Goal: Information Seeking & Learning: Check status

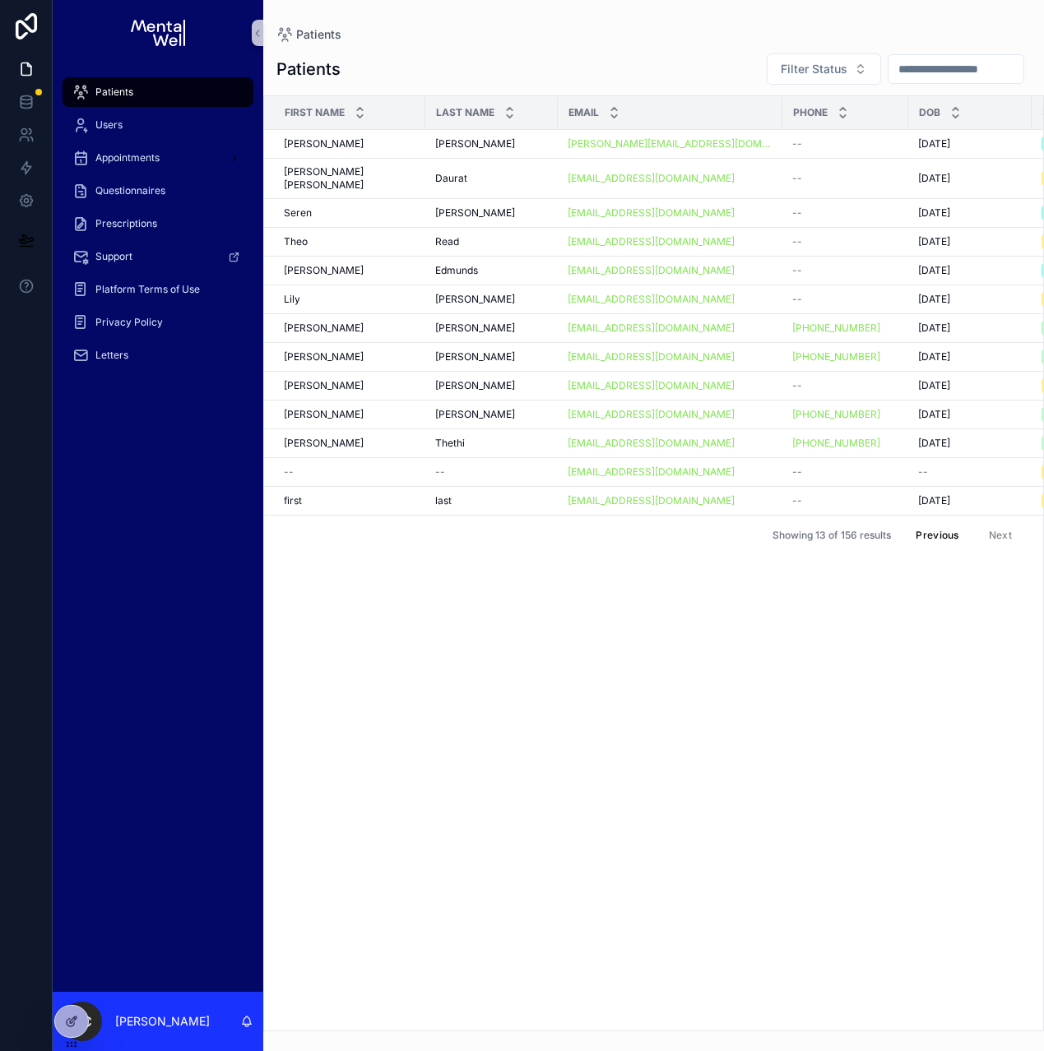
click at [105, 99] on div "Patients" at bounding box center [157, 92] width 171 height 26
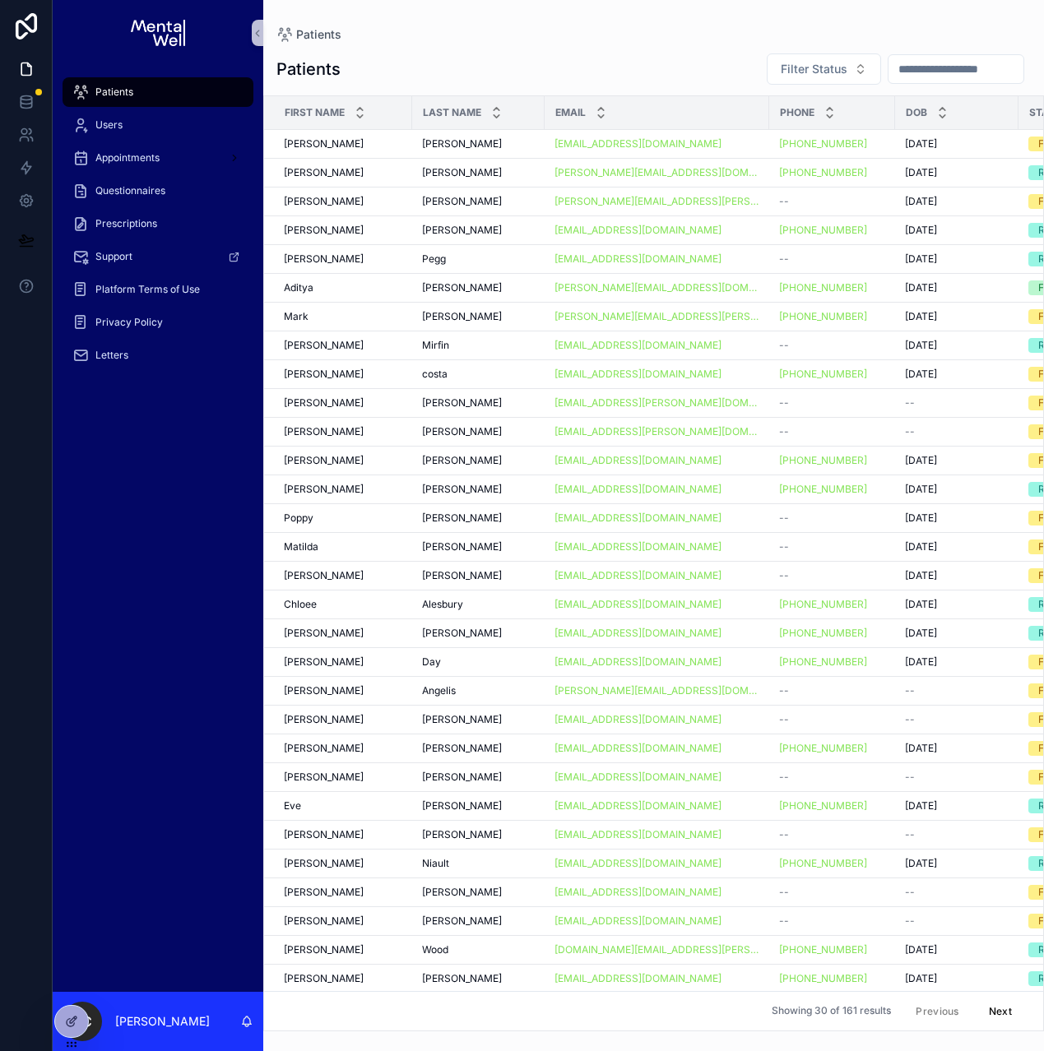
click at [919, 64] on input "scrollable content" at bounding box center [955, 69] width 135 height 23
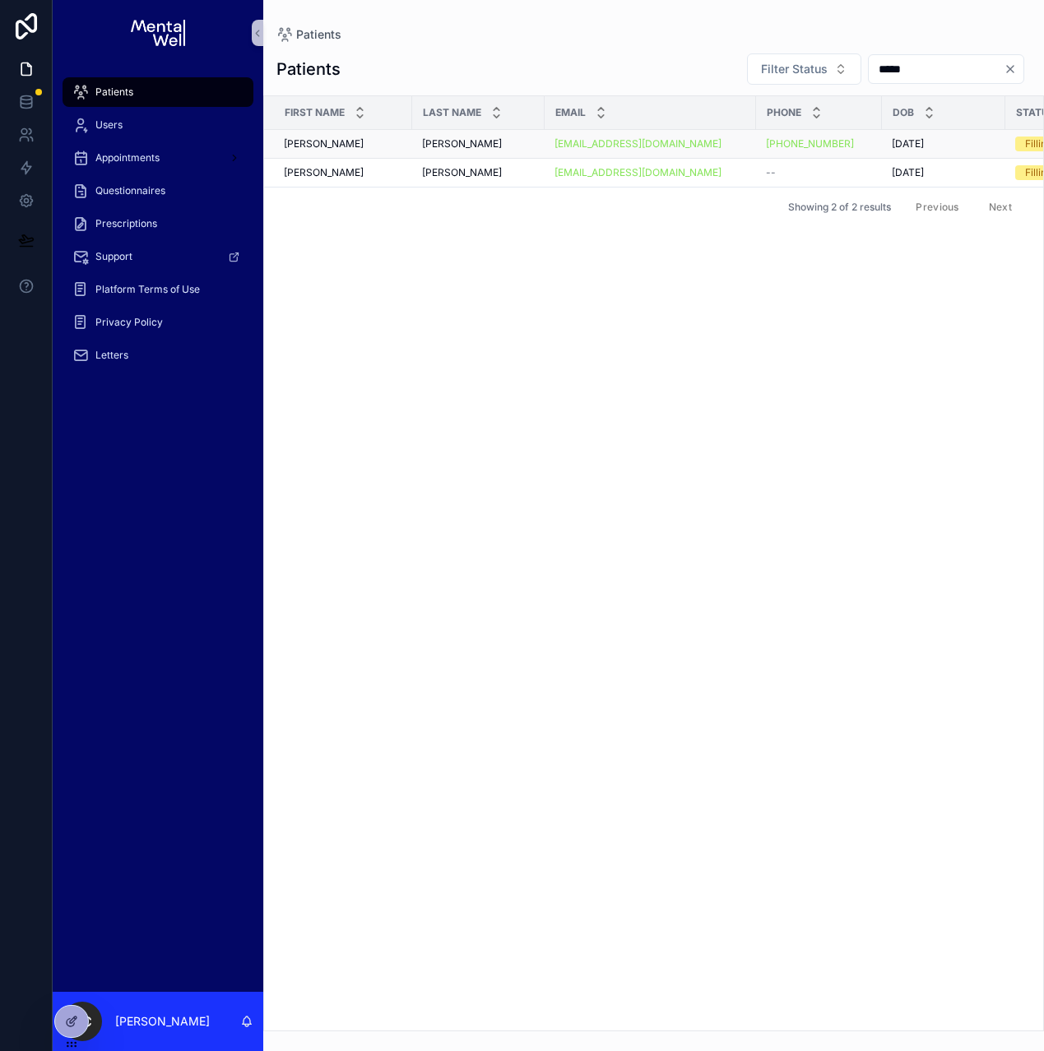
type input "*****"
click at [475, 141] on div "[PERSON_NAME] [PERSON_NAME]" at bounding box center [478, 143] width 113 height 13
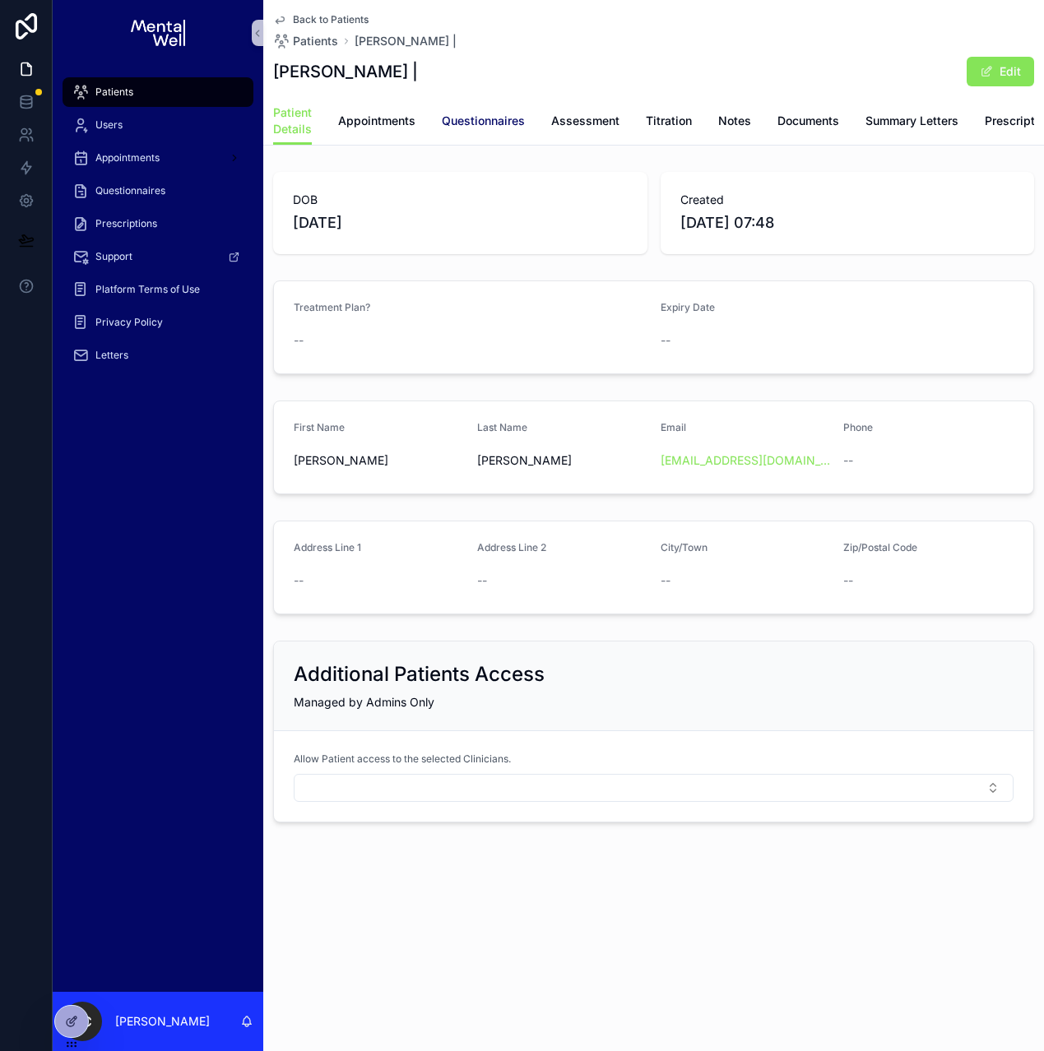
click at [479, 125] on span "Questionnaires" at bounding box center [483, 121] width 83 height 16
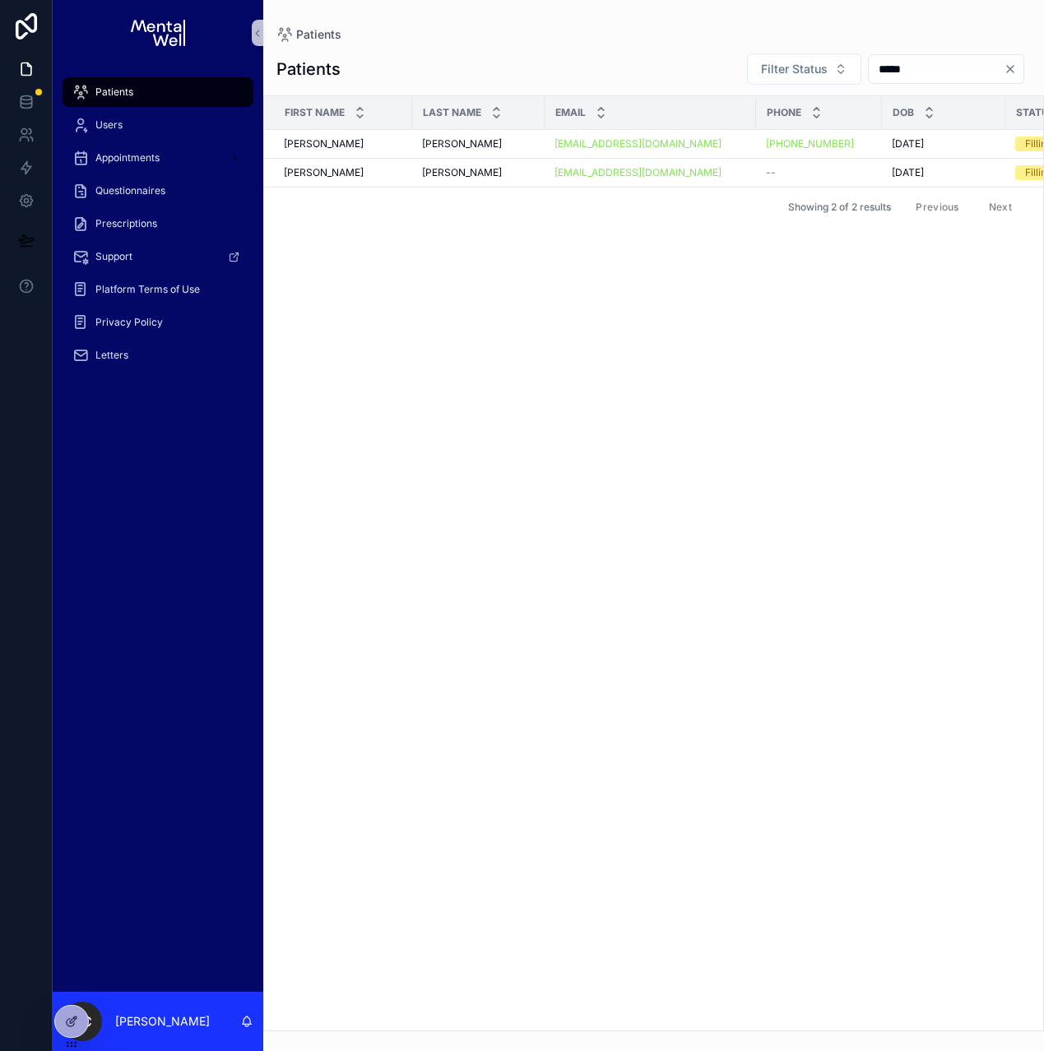
click at [1011, 65] on icon "Clear" at bounding box center [1009, 69] width 13 height 13
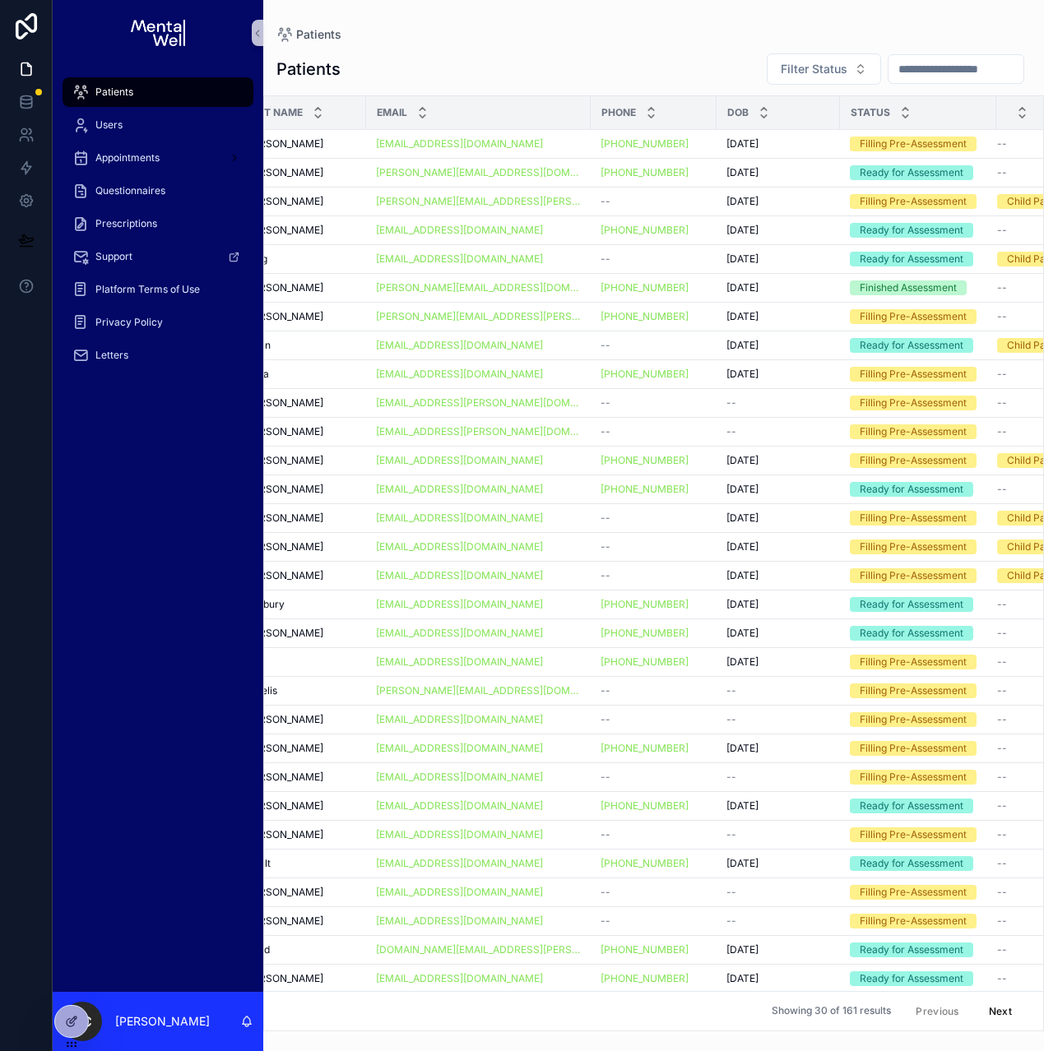
scroll to position [0, 256]
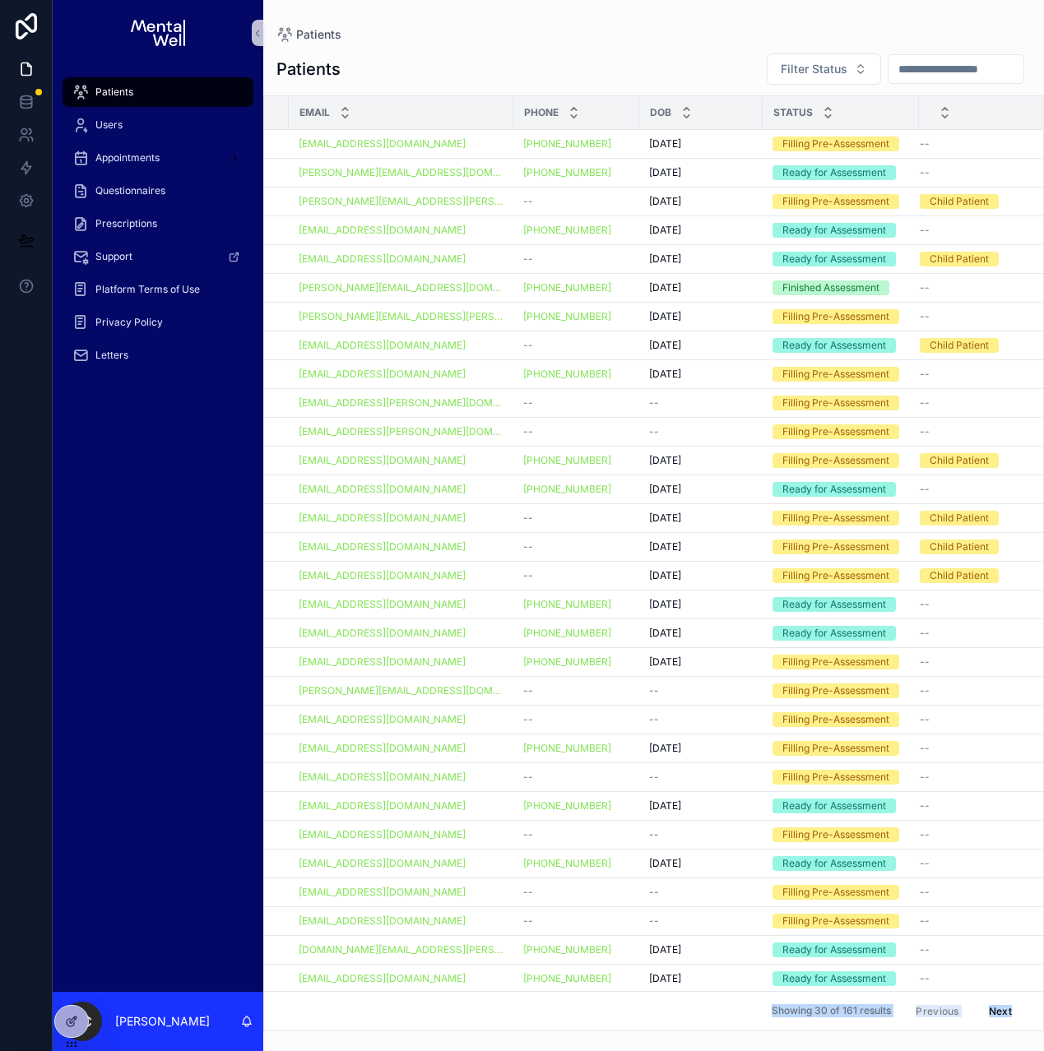
drag, startPoint x: 771, startPoint y: 1034, endPoint x: 411, endPoint y: 994, distance: 362.5
click at [411, 994] on div "Patients Patients Filter Status First Name Last Name Email Phone DOB Status [PE…" at bounding box center [653, 525] width 781 height 1051
click at [702, 1005] on div "Showing 30 of 161 results Previous Next" at bounding box center [653, 1010] width 779 height 39
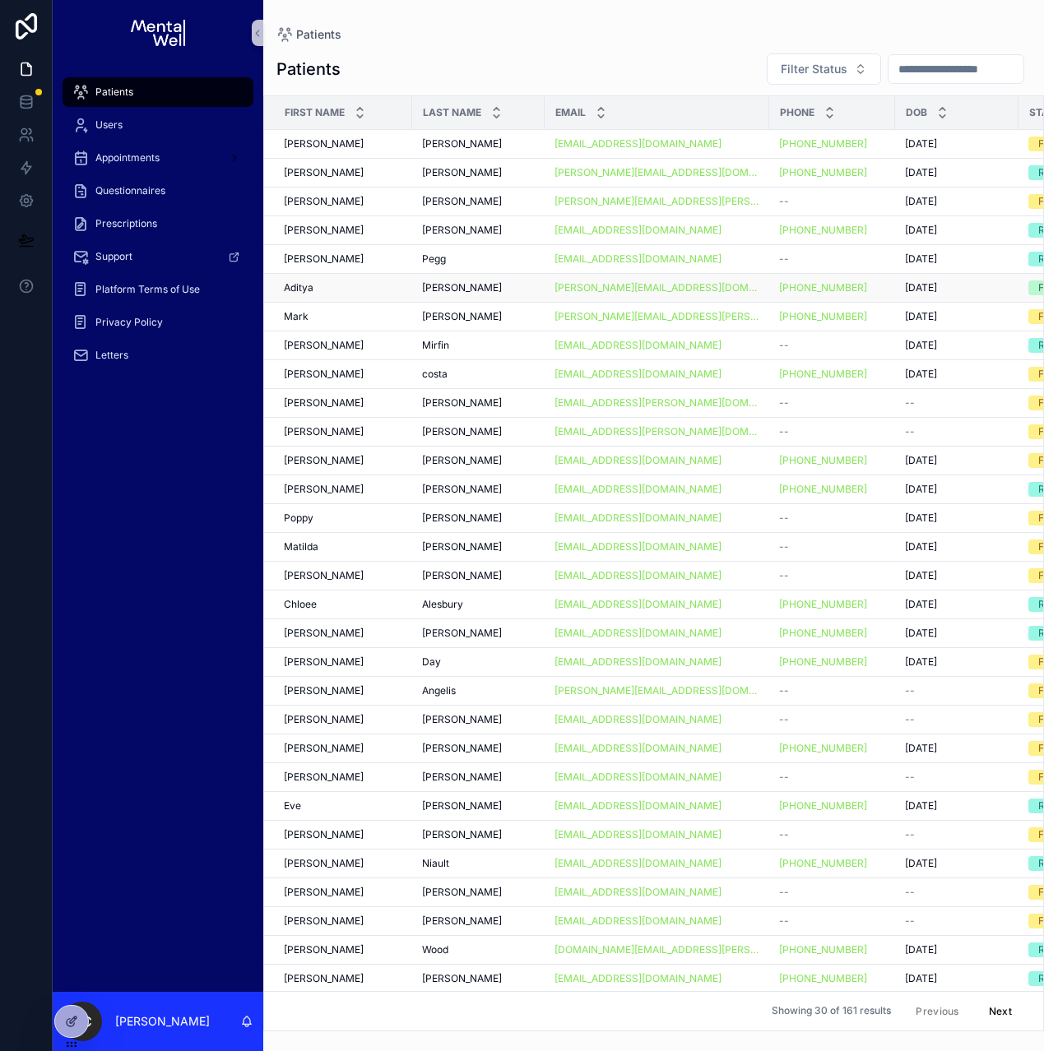
click at [367, 285] on div "[PERSON_NAME]" at bounding box center [343, 287] width 118 height 13
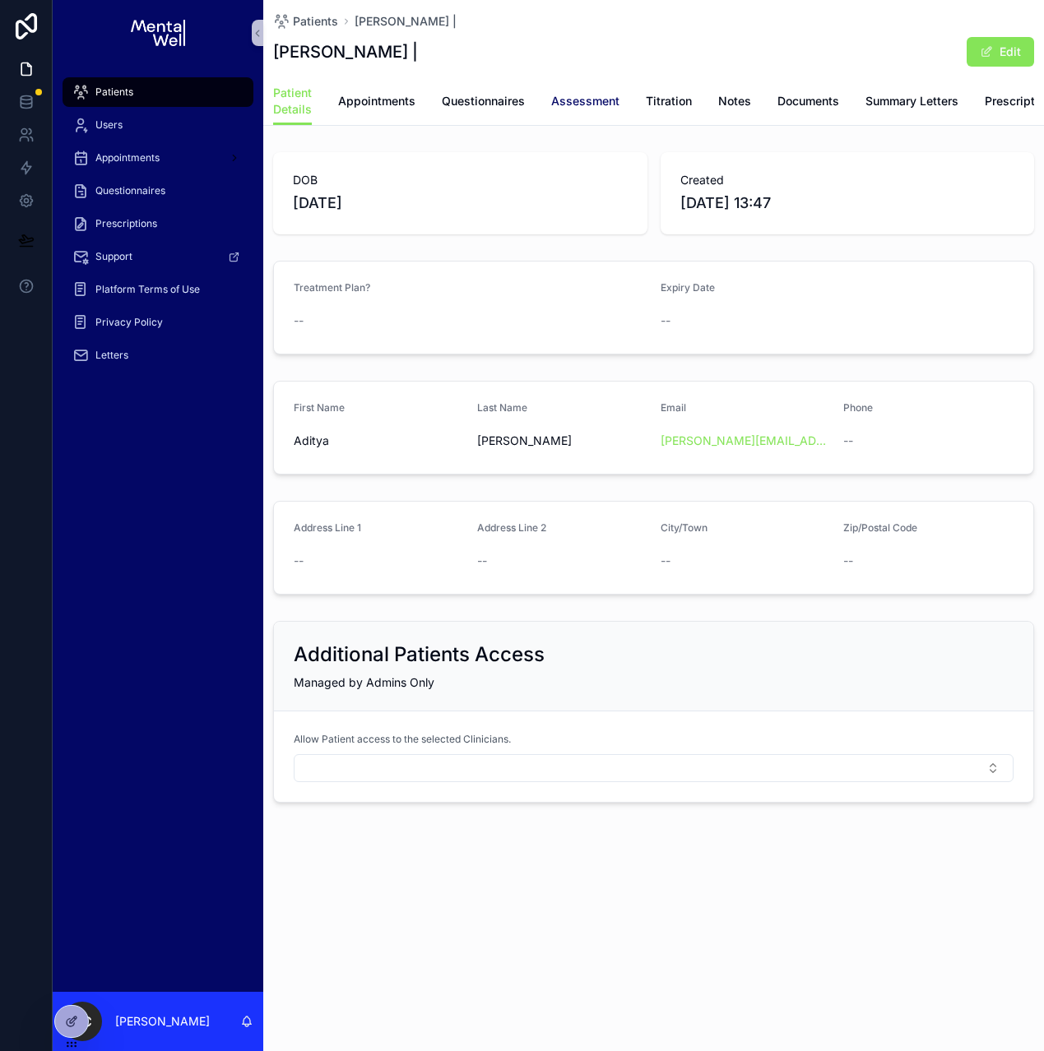
click at [584, 105] on span "Assessment" at bounding box center [585, 101] width 68 height 16
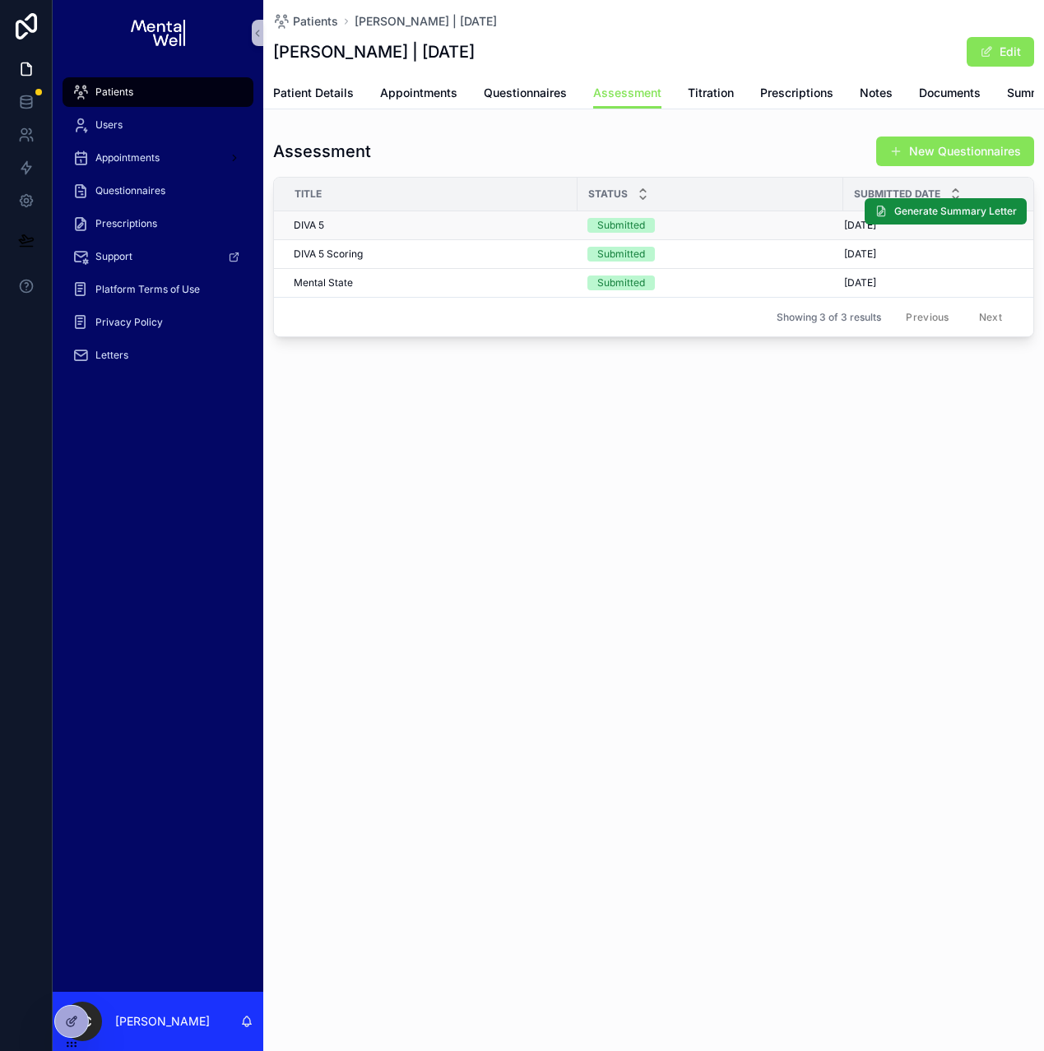
click at [408, 240] on td "DIVA 5 DIVA 5" at bounding box center [425, 225] width 303 height 29
click at [406, 258] on td "DIVA 5 Scoring DIVA 5 Scoring" at bounding box center [425, 254] width 303 height 29
click at [400, 261] on div "DIVA 5 Scoring DIVA 5 Scoring" at bounding box center [431, 254] width 274 height 13
click at [317, 83] on link "Patient Details" at bounding box center [313, 94] width 81 height 33
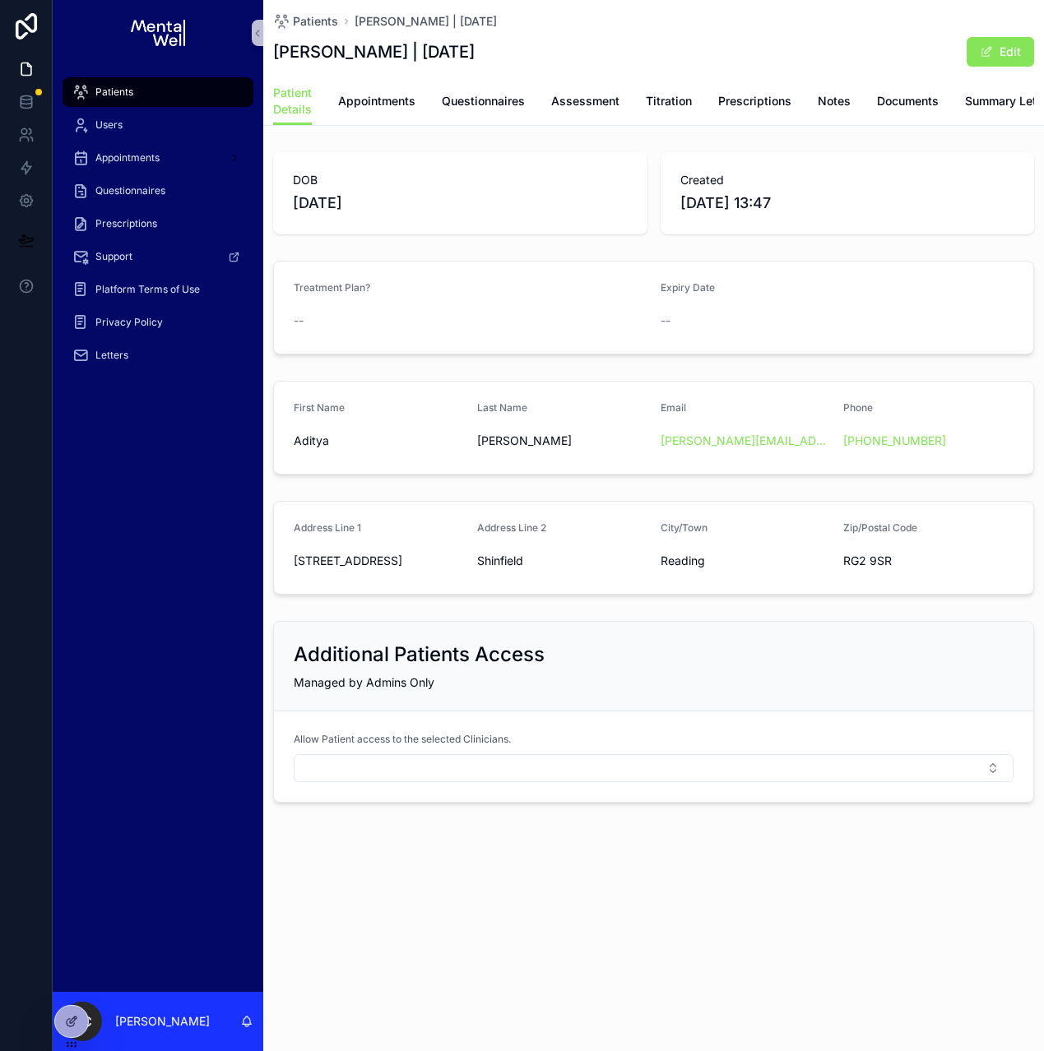
click at [144, 93] on div "Patients" at bounding box center [157, 92] width 171 height 26
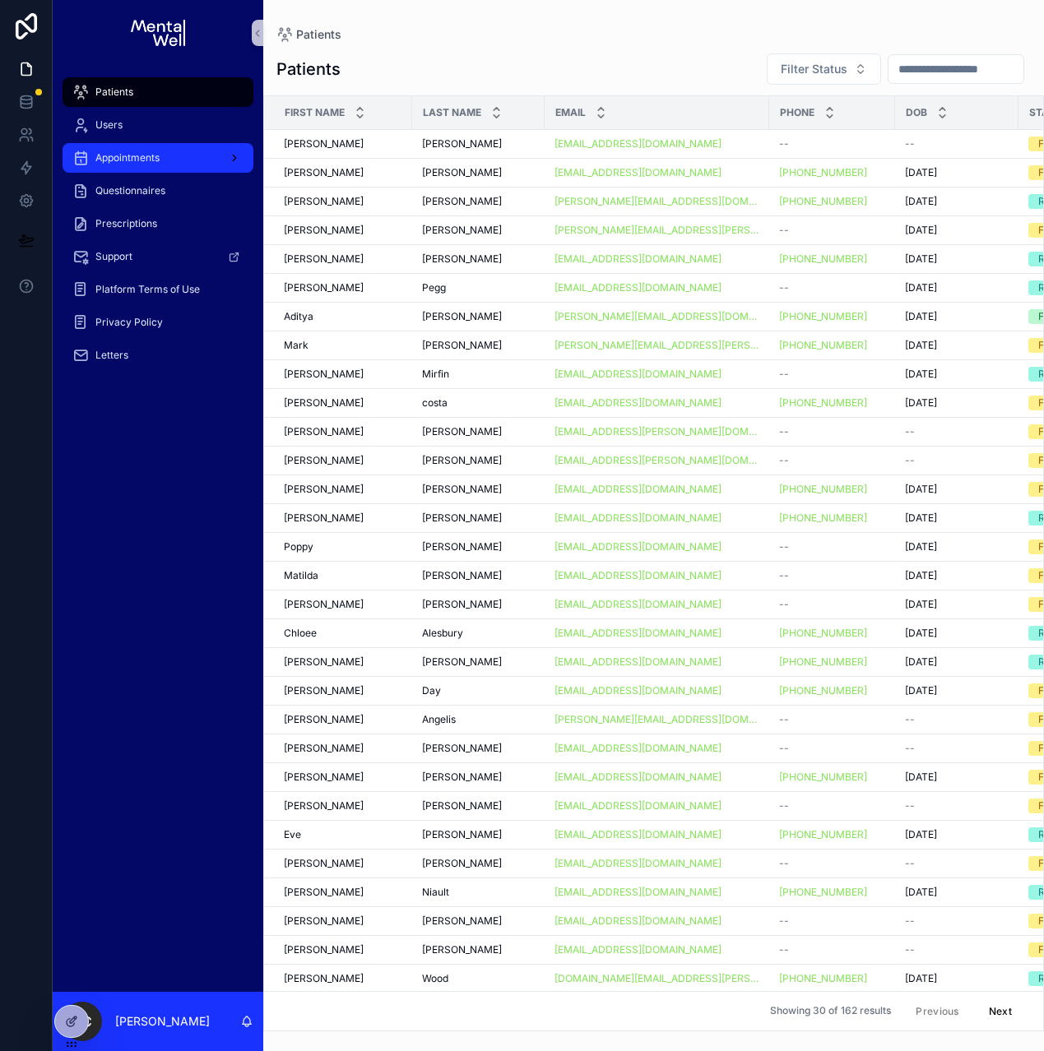
click at [165, 151] on div "Appointments" at bounding box center [157, 158] width 171 height 26
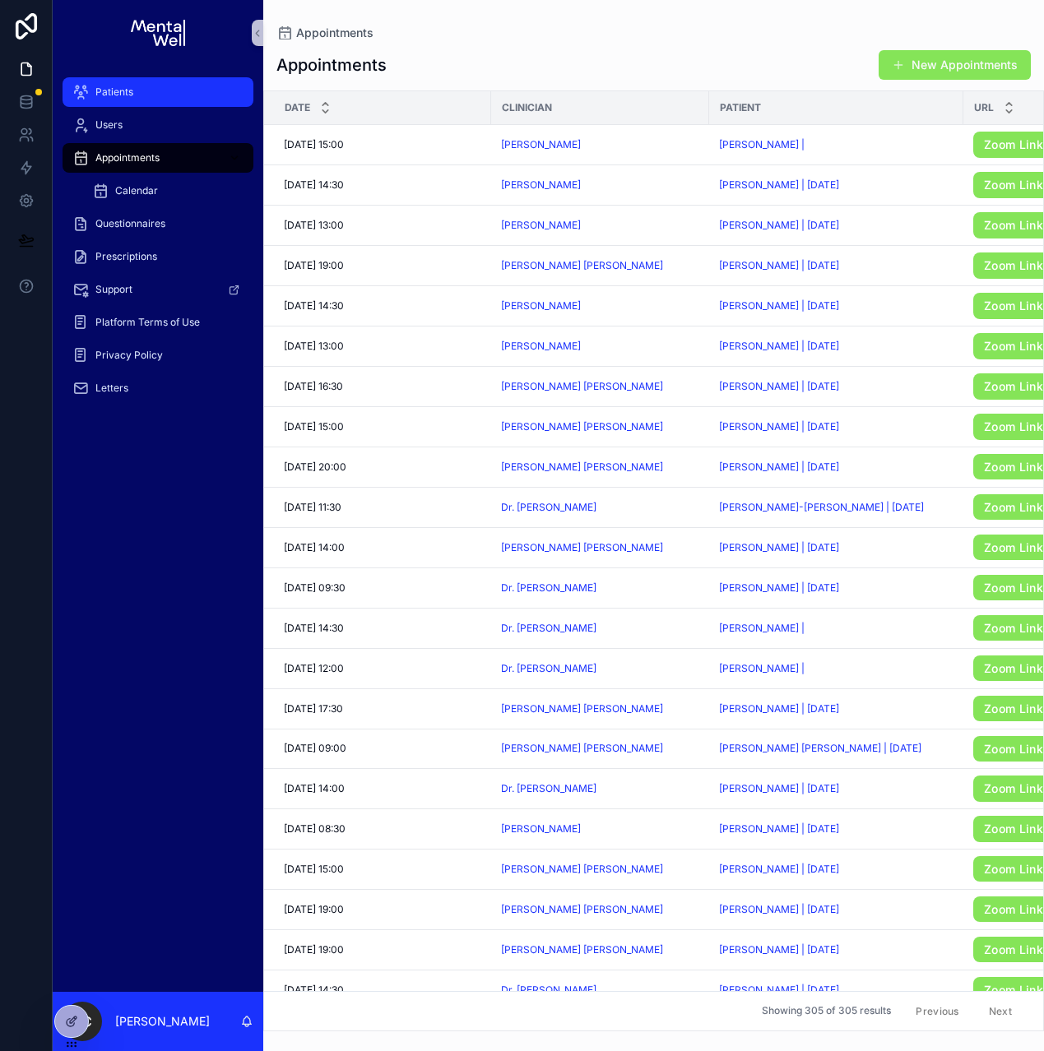
click at [144, 88] on div "Patients" at bounding box center [157, 92] width 171 height 26
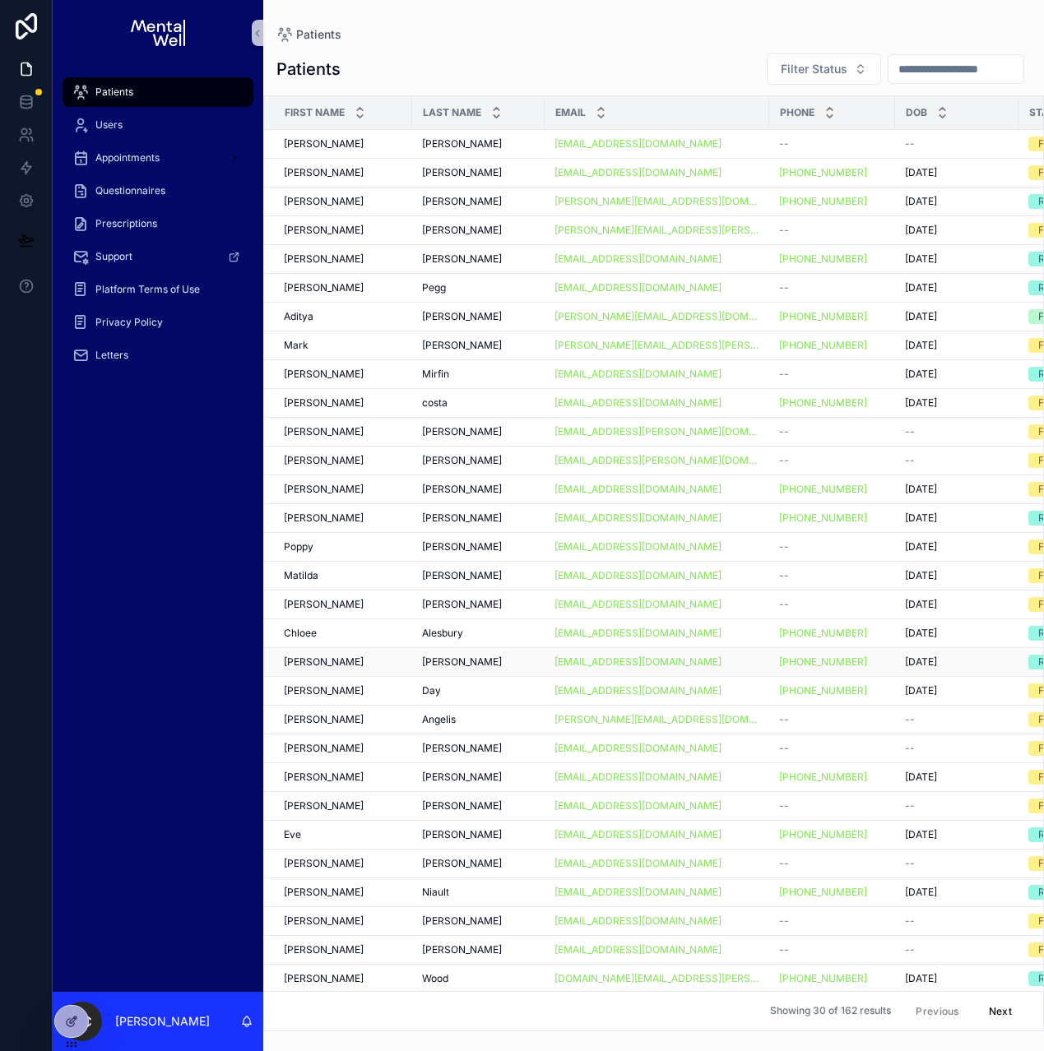
click at [441, 660] on span "[PERSON_NAME]" at bounding box center [462, 661] width 80 height 13
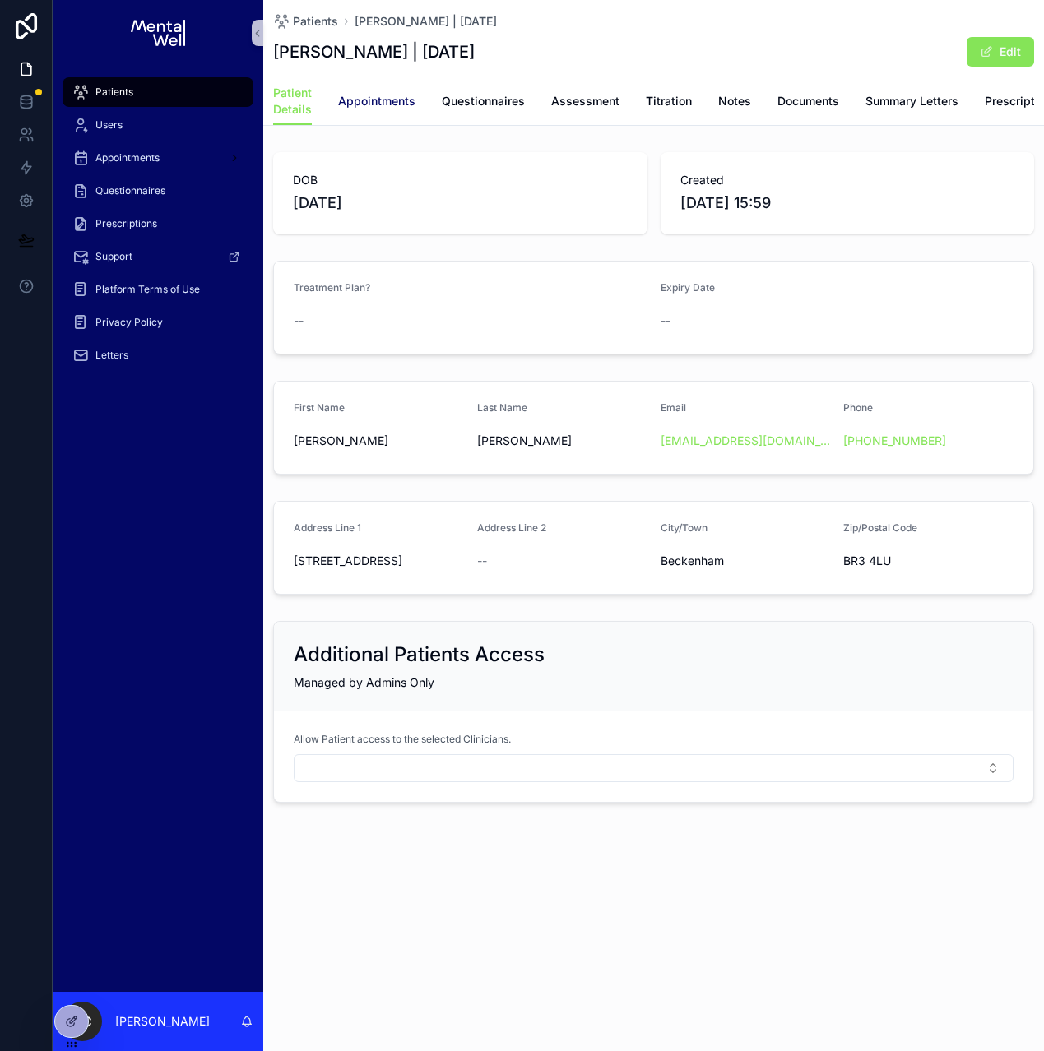
click at [382, 112] on link "Appointments" at bounding box center [376, 102] width 77 height 33
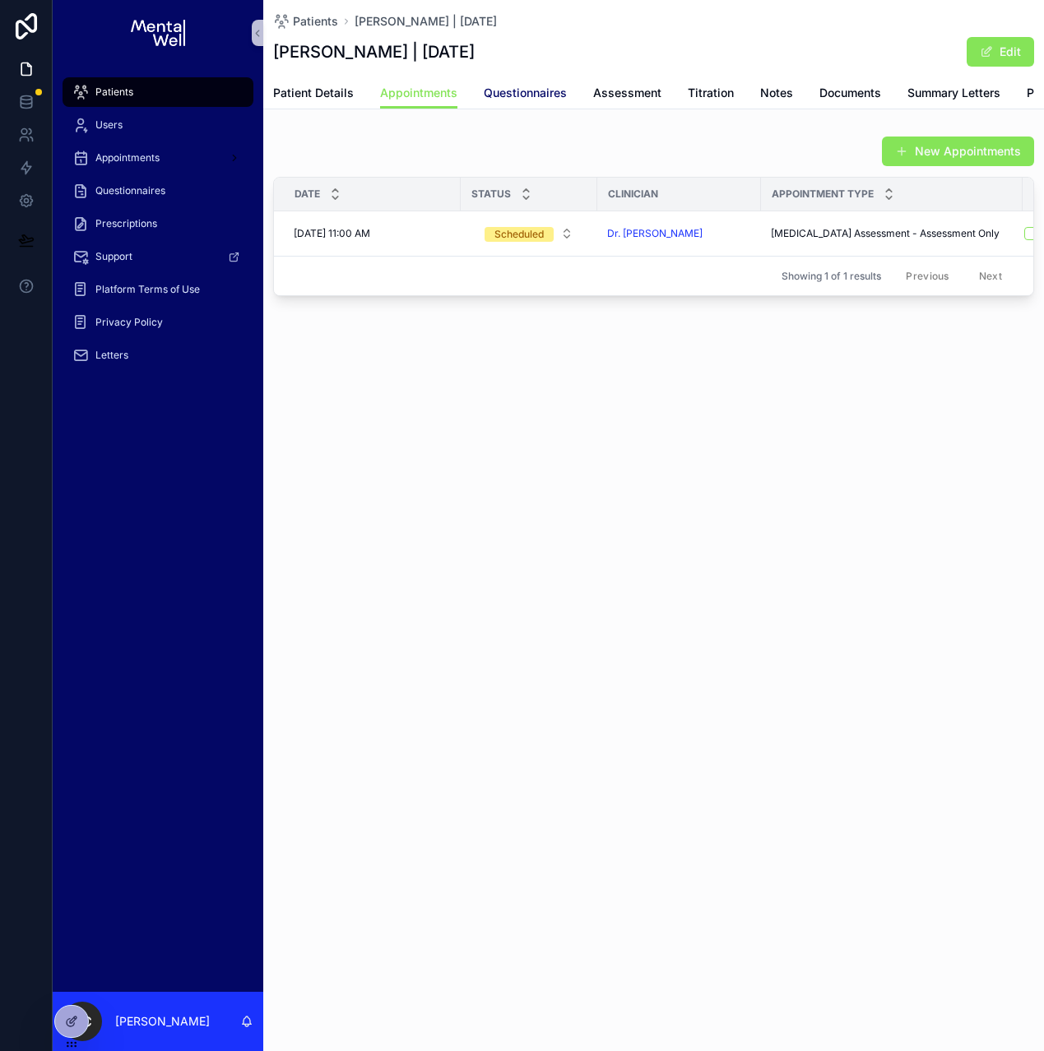
click at [503, 100] on span "Questionnaires" at bounding box center [525, 93] width 83 height 16
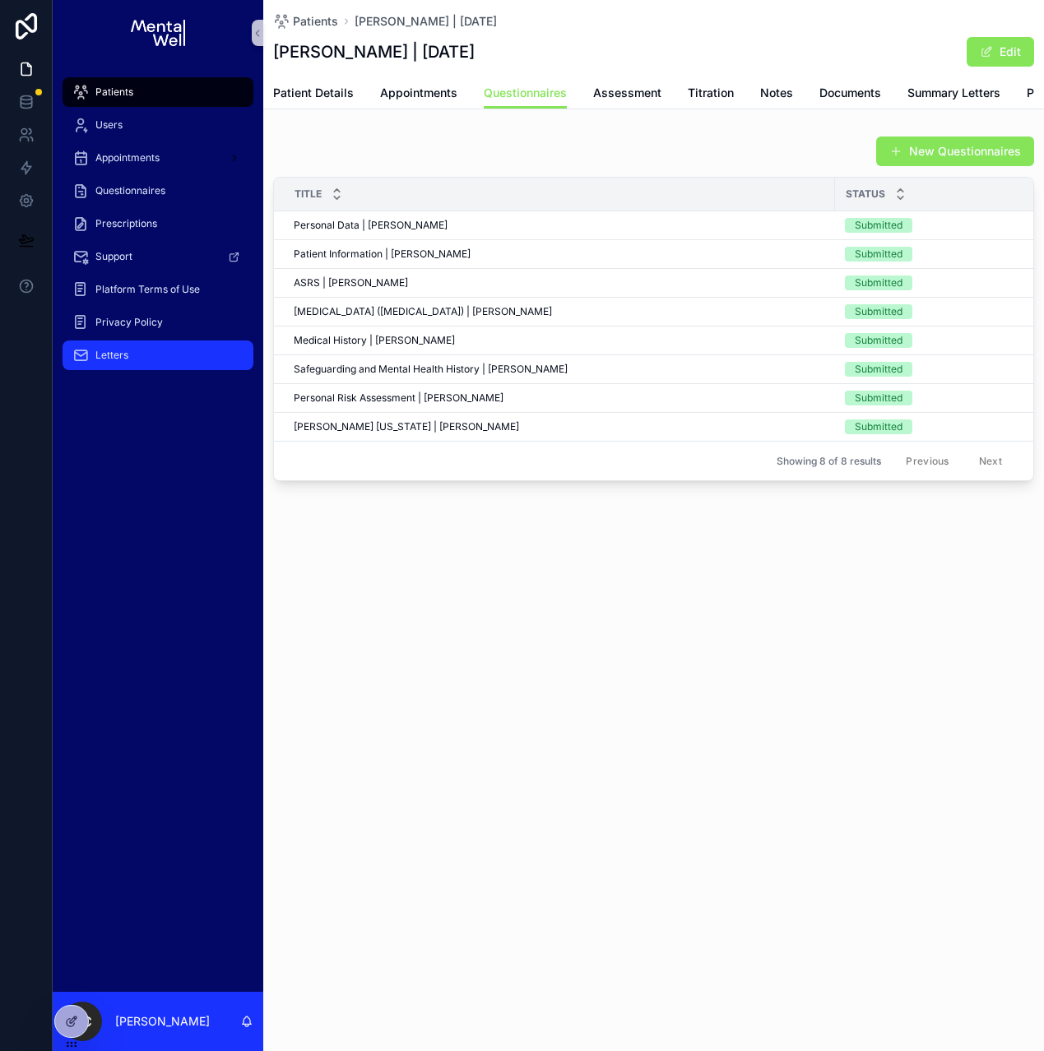
click at [137, 359] on div "Letters" at bounding box center [157, 355] width 171 height 26
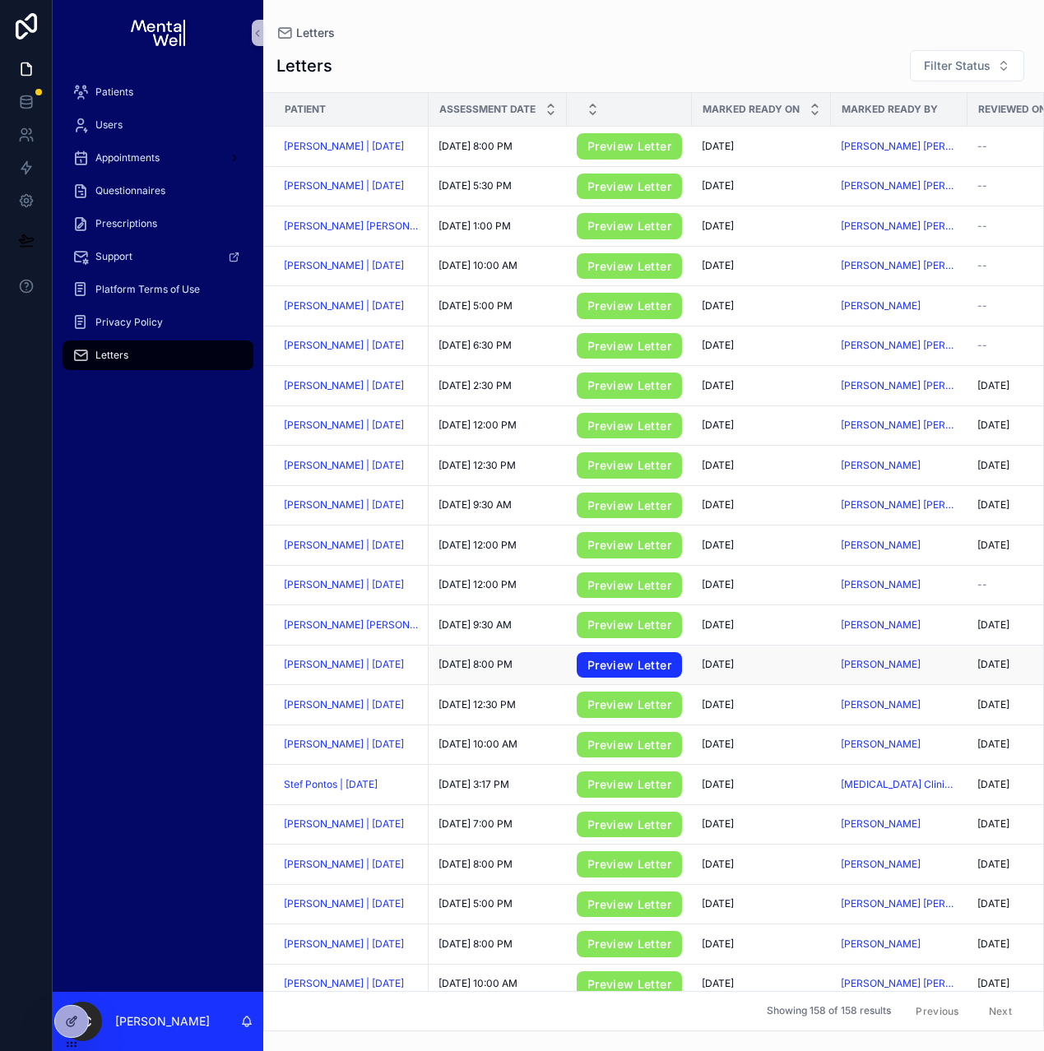
click at [615, 671] on link "Preview Letter" at bounding box center [629, 665] width 105 height 26
click at [371, 666] on span "[PERSON_NAME] | [DATE]" at bounding box center [344, 664] width 120 height 13
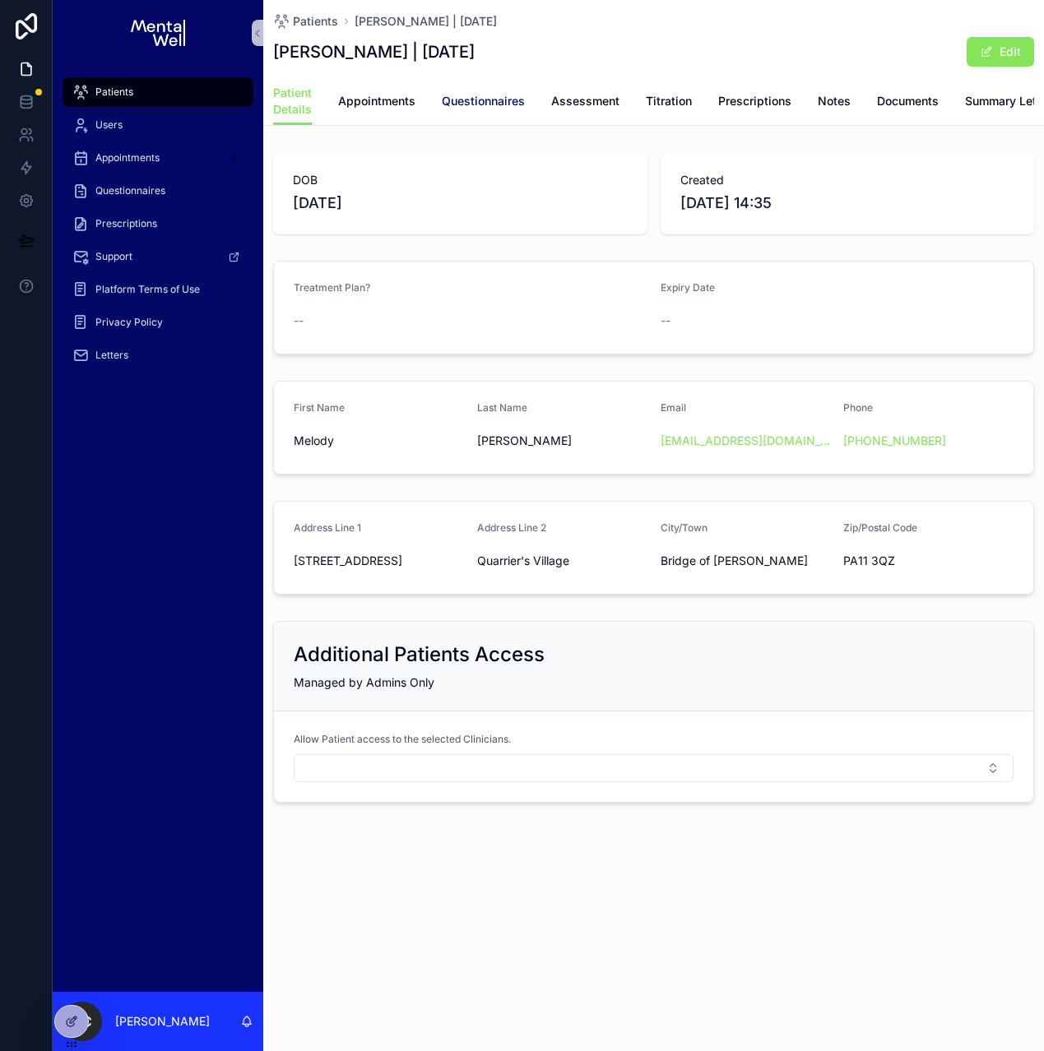
click at [500, 96] on span "Questionnaires" at bounding box center [483, 101] width 83 height 16
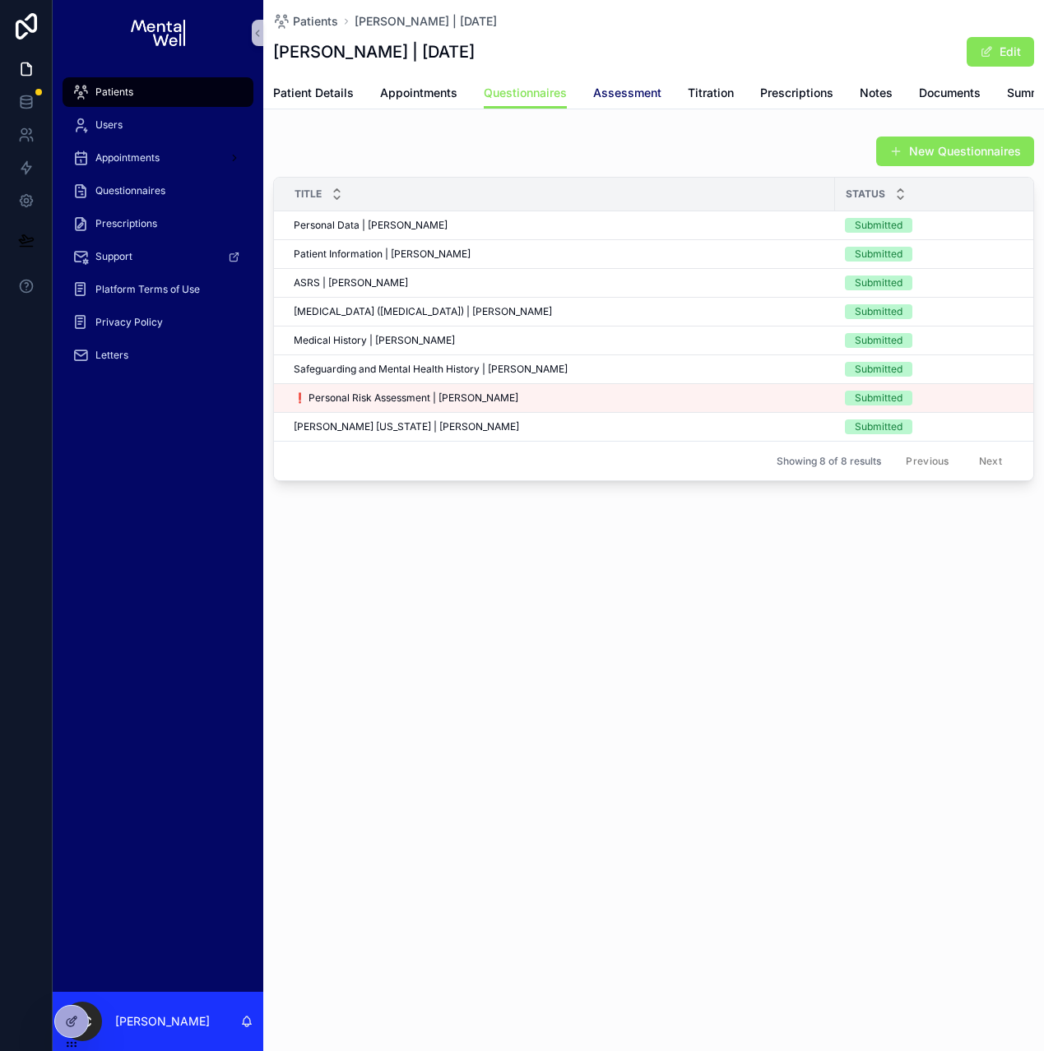
click at [593, 89] on span "Assessment" at bounding box center [627, 93] width 68 height 16
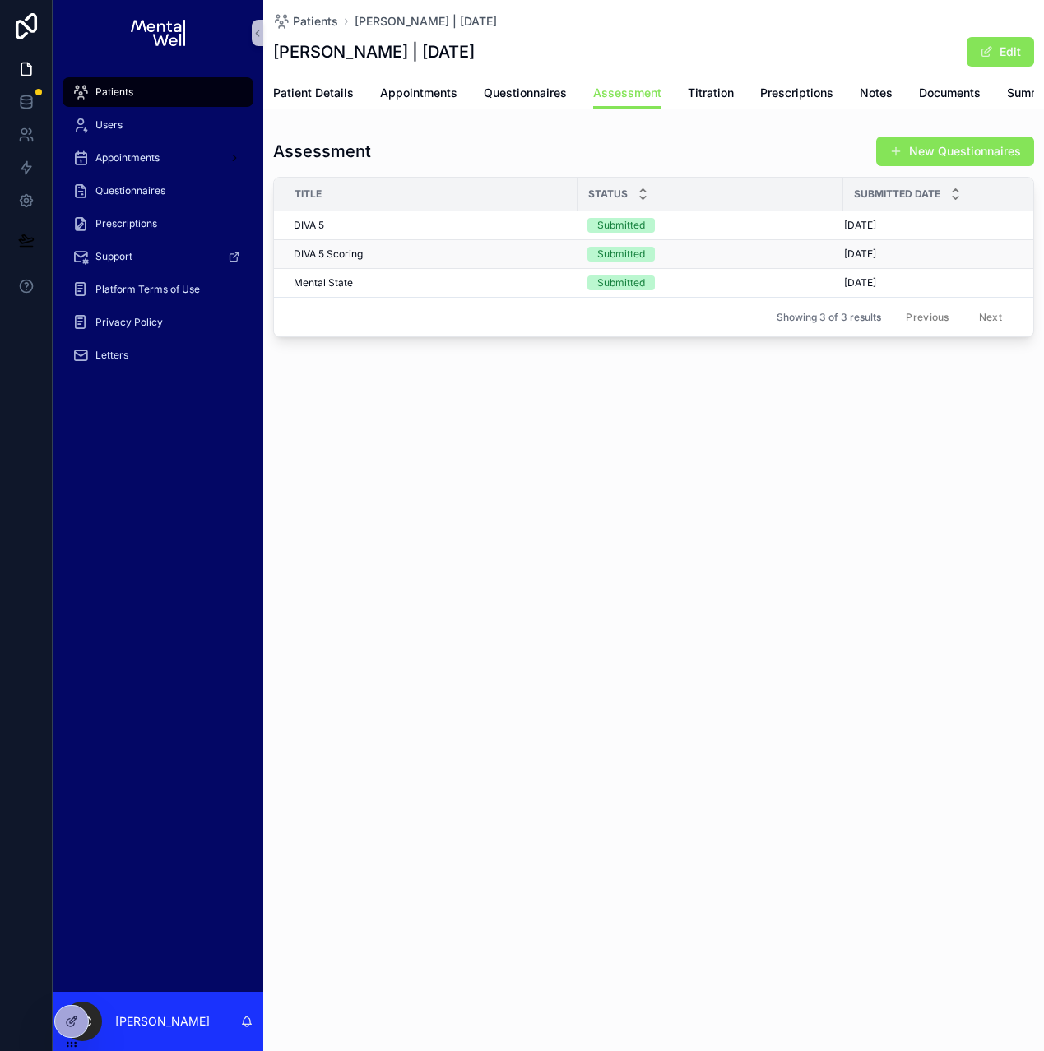
click at [410, 261] on div "DIVA 5 Scoring DIVA 5 Scoring" at bounding box center [431, 254] width 274 height 13
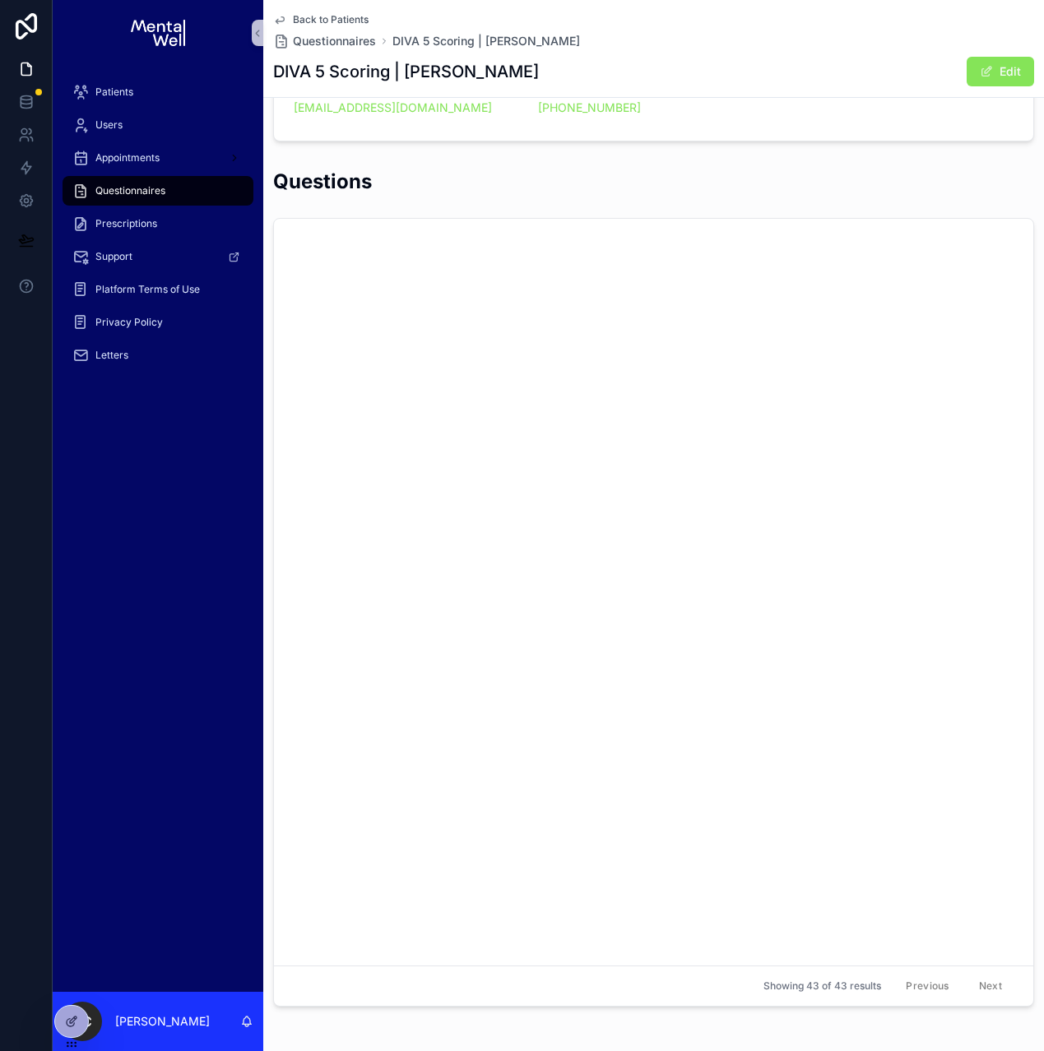
scroll to position [5126, 0]
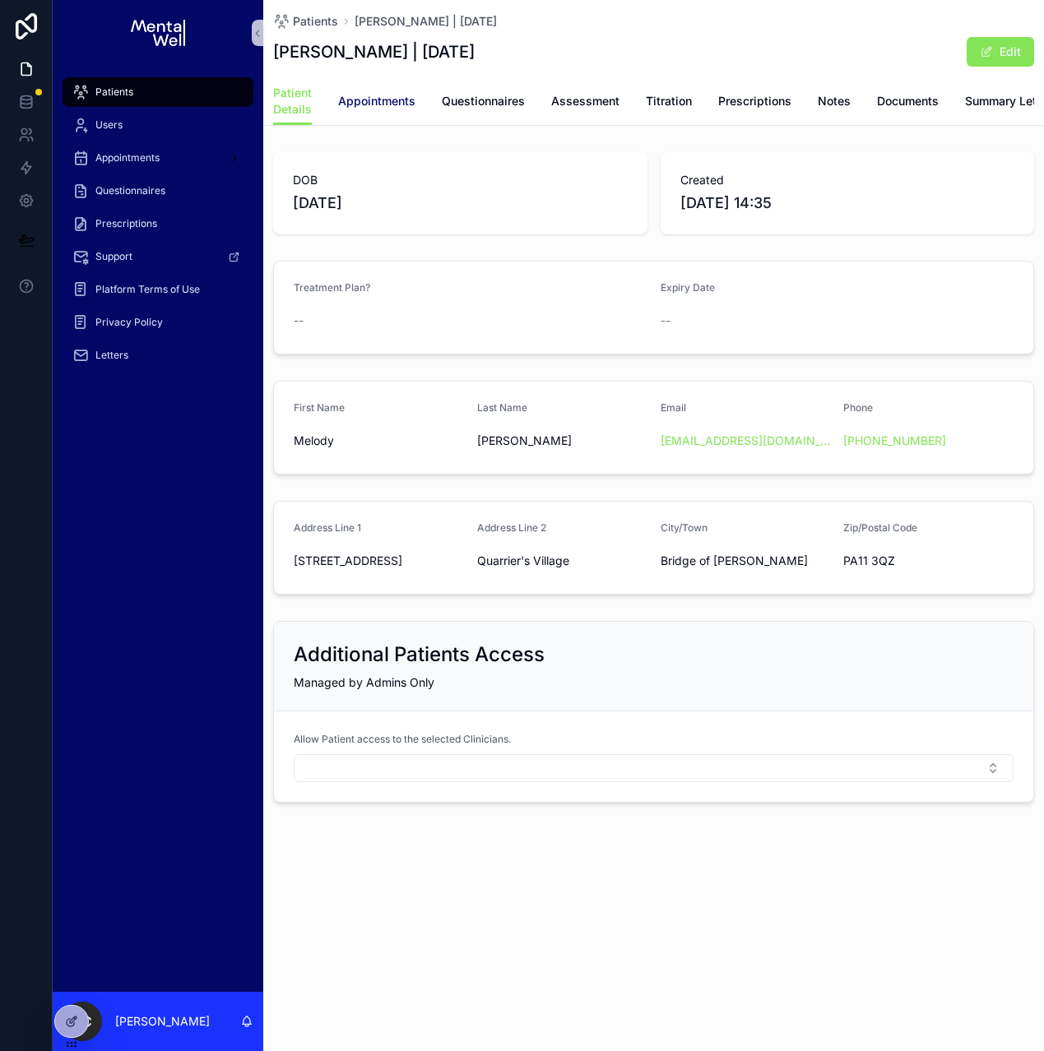
click at [375, 99] on span "Appointments" at bounding box center [376, 101] width 77 height 16
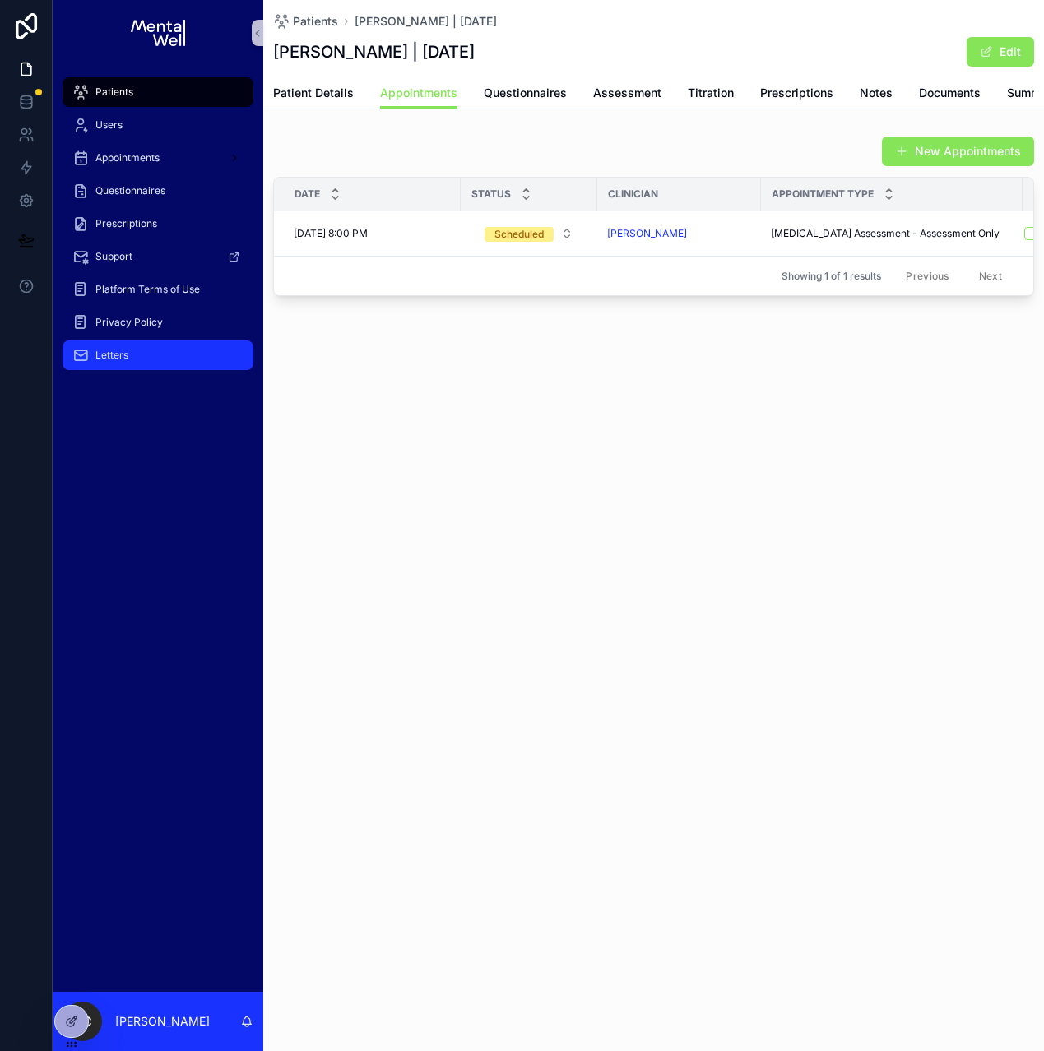
click at [129, 360] on div "Letters" at bounding box center [157, 355] width 171 height 26
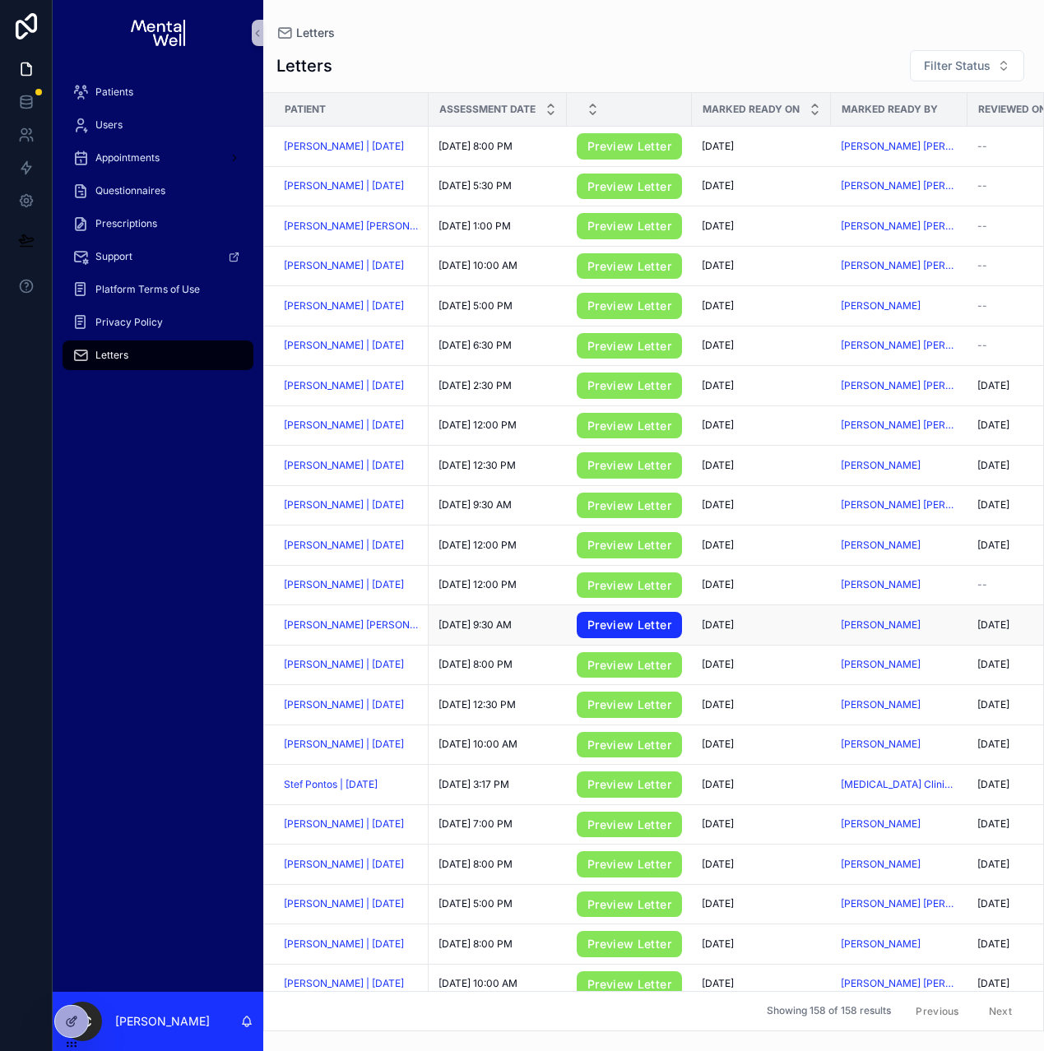
click at [606, 637] on link "Preview Letter" at bounding box center [629, 625] width 105 height 26
click at [613, 553] on link "Preview Letter" at bounding box center [629, 545] width 105 height 26
click at [377, 548] on span "[PERSON_NAME] | [DATE]" at bounding box center [344, 545] width 120 height 13
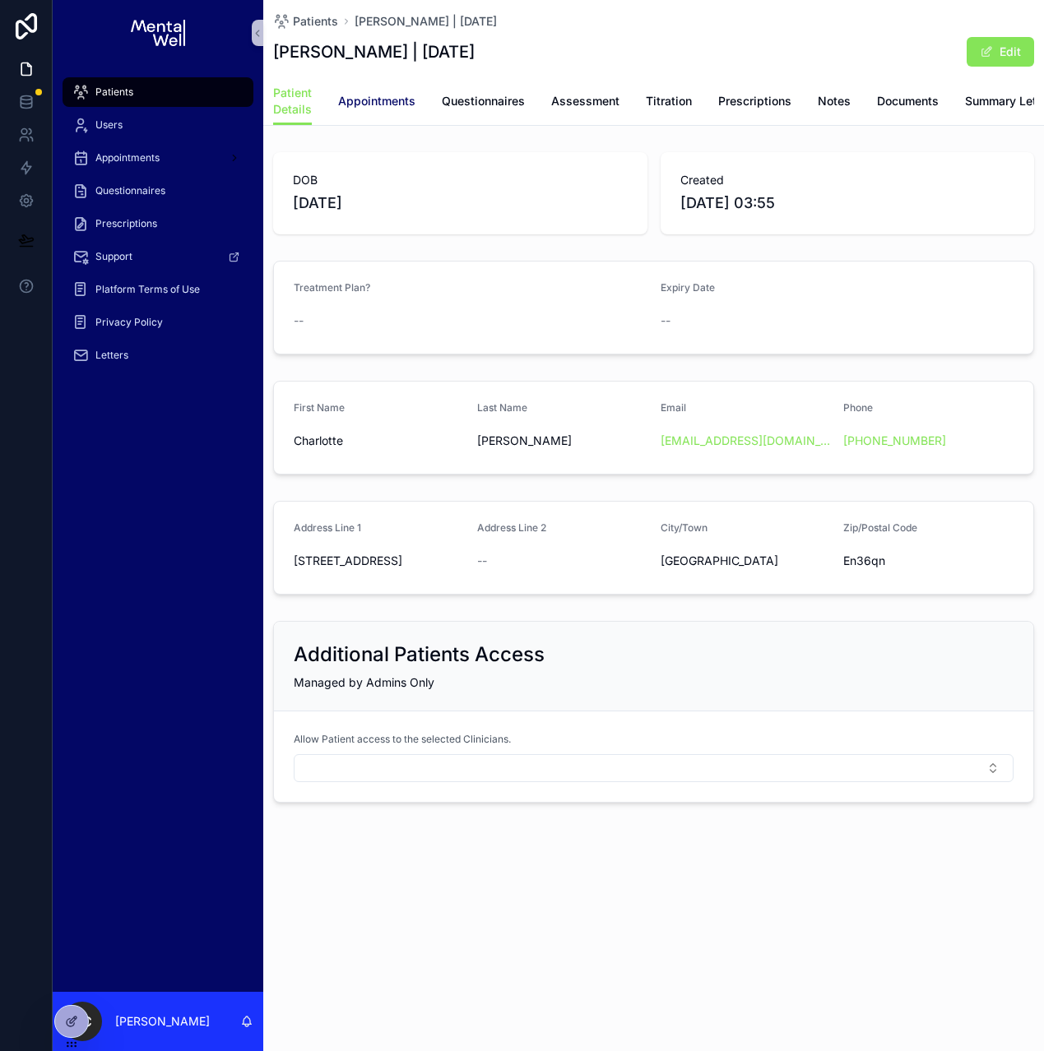
click at [398, 105] on span "Appointments" at bounding box center [376, 101] width 77 height 16
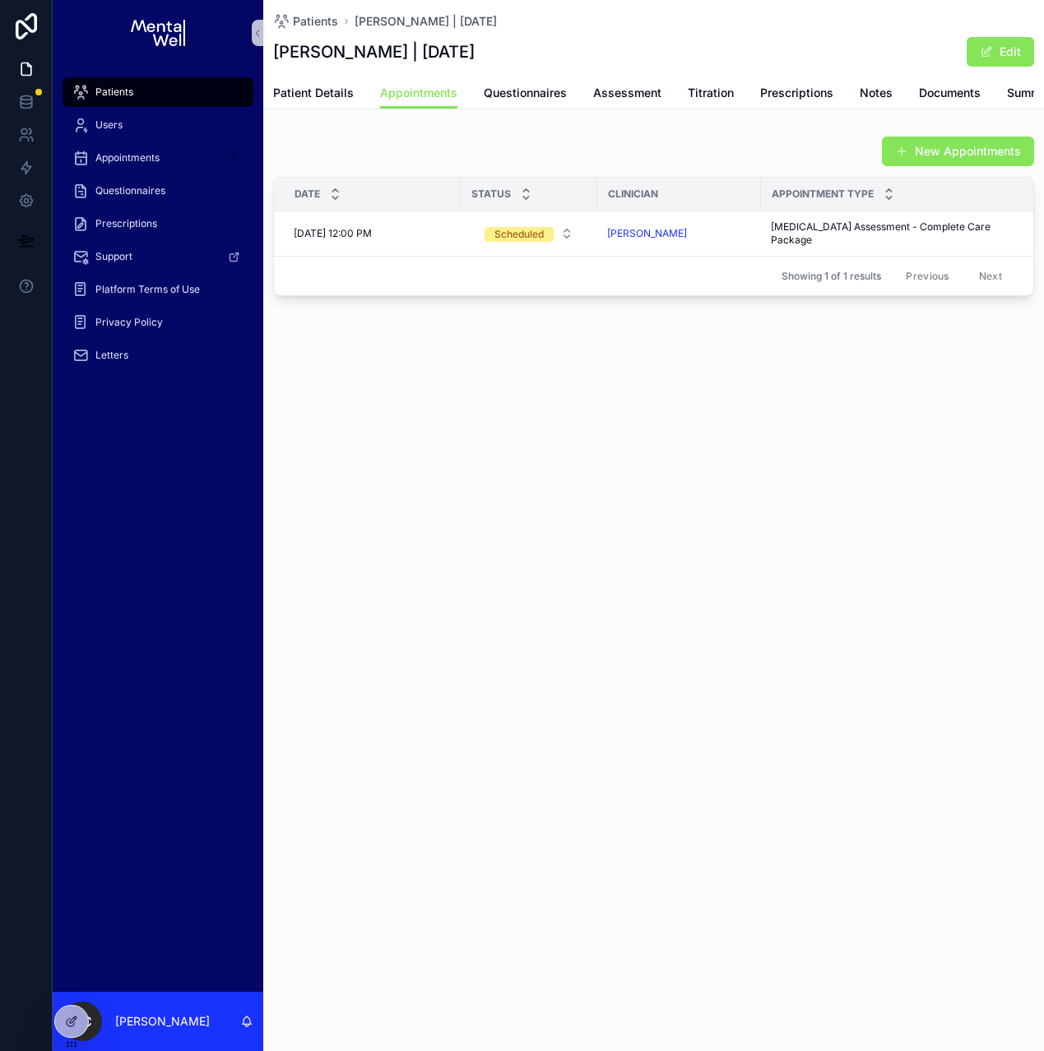
scroll to position [0, 138]
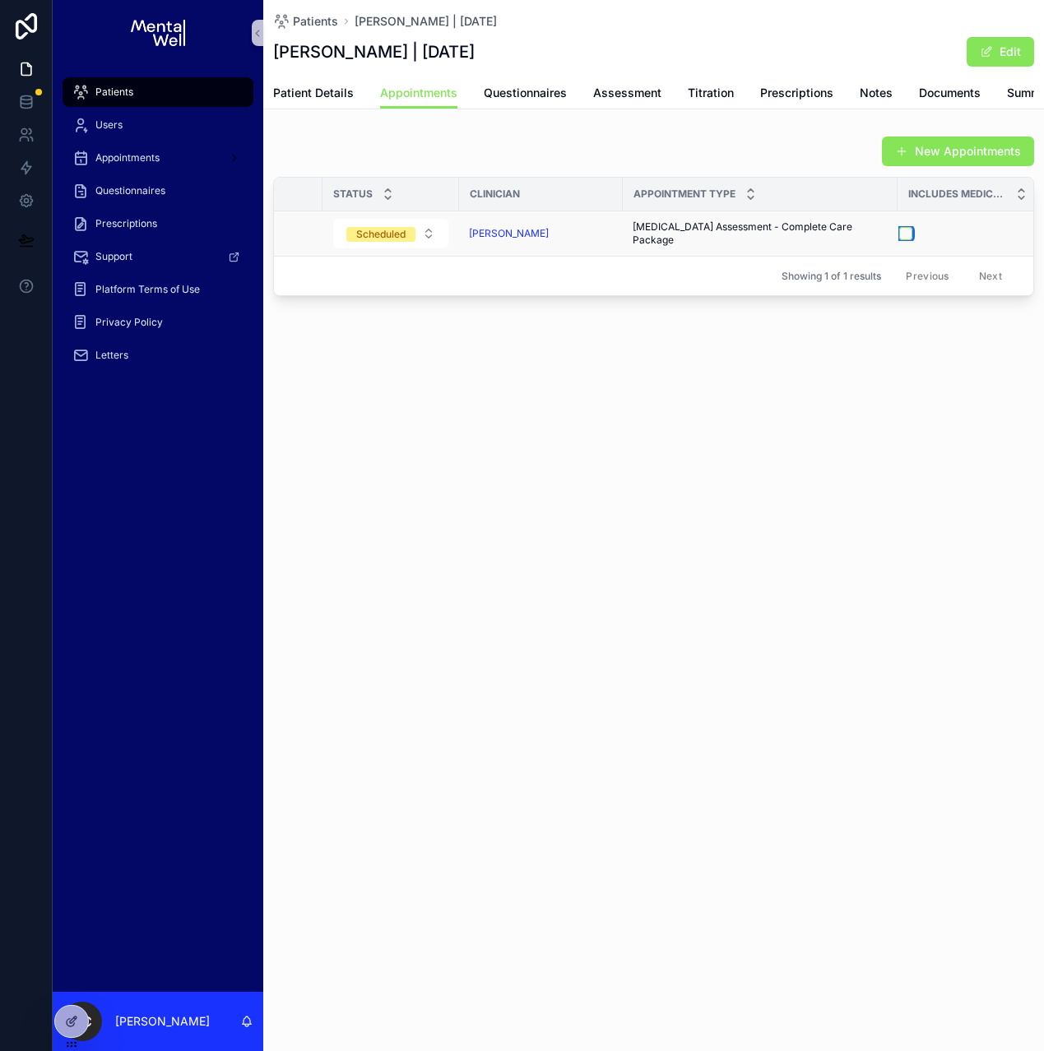
click at [902, 240] on button "scrollable content" at bounding box center [905, 233] width 13 height 13
click at [345, 88] on span "Patient Details" at bounding box center [313, 93] width 81 height 16
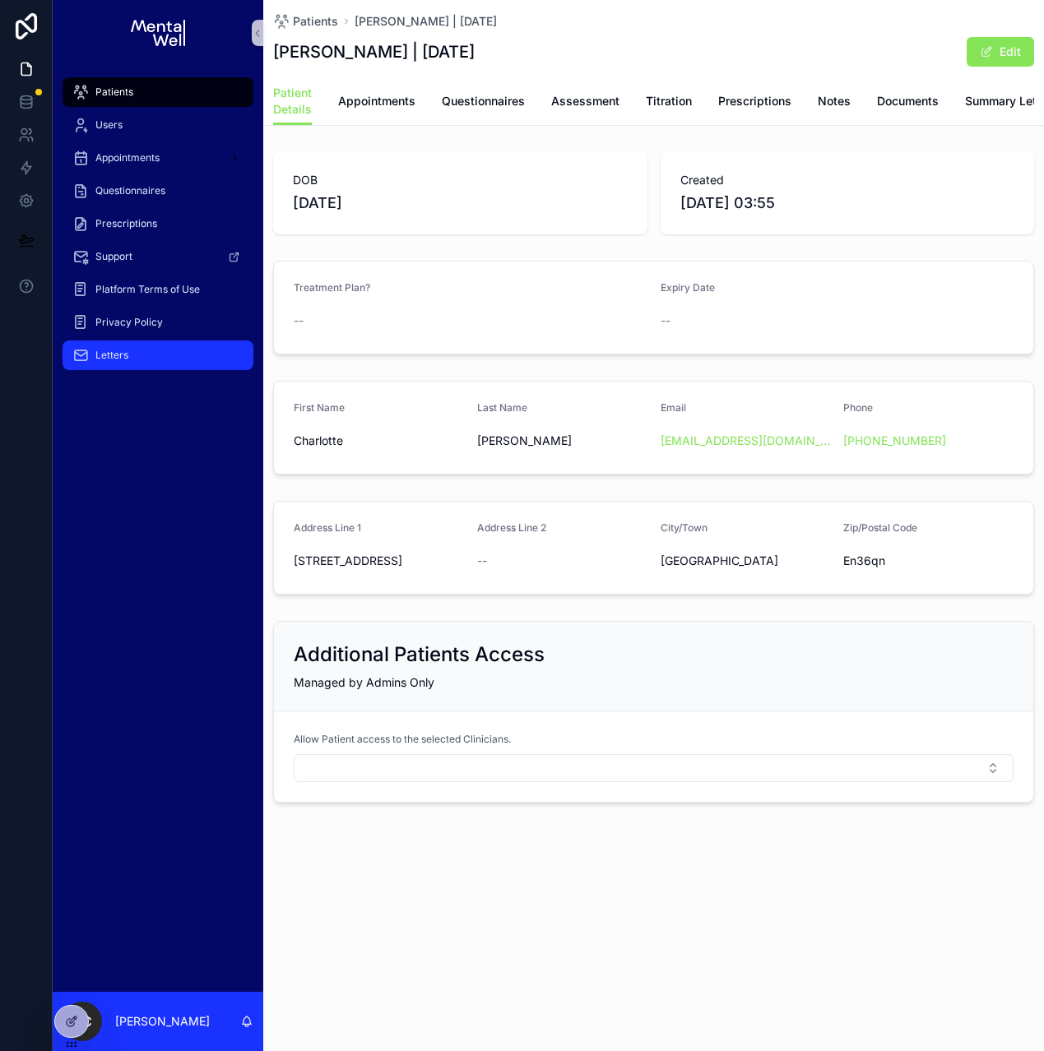
click at [113, 345] on div "Letters" at bounding box center [157, 355] width 171 height 26
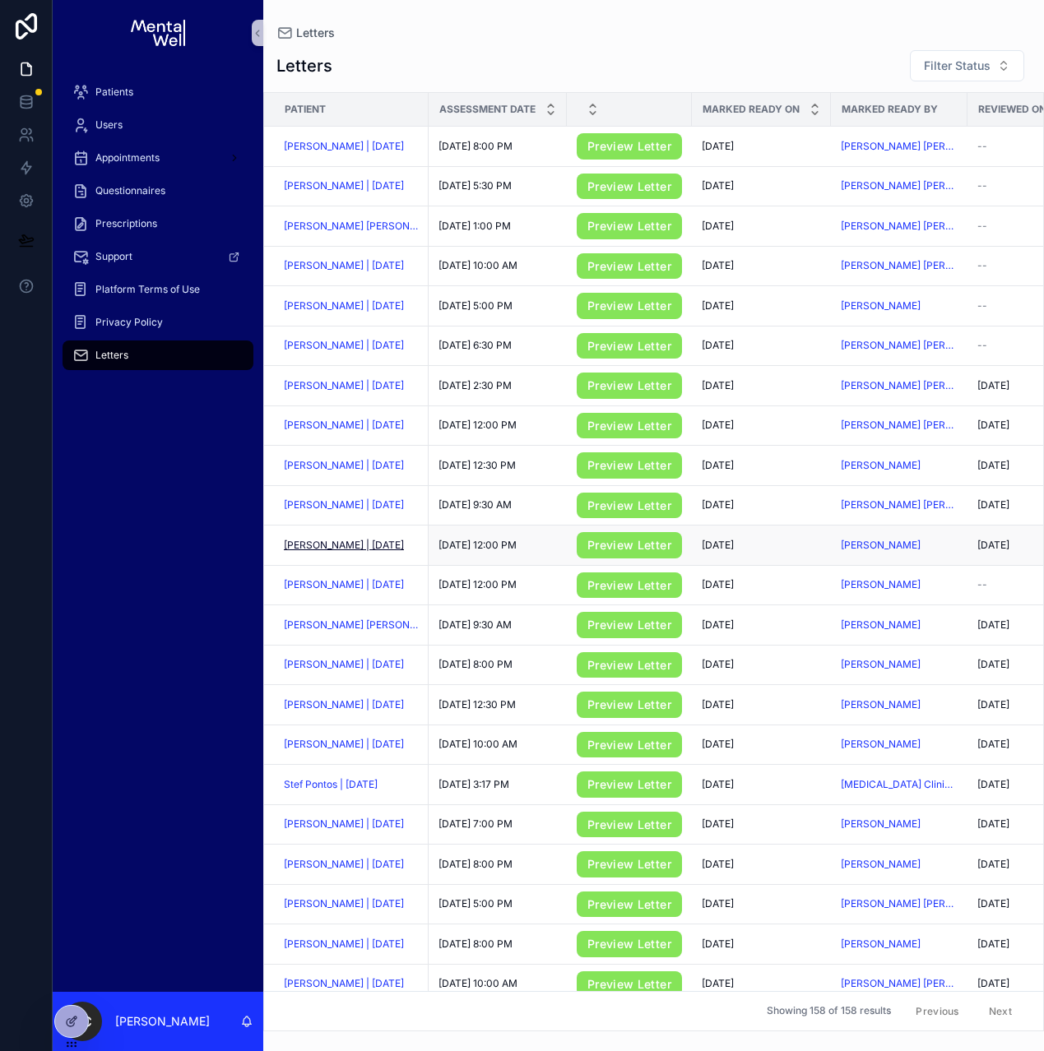
click at [327, 547] on span "[PERSON_NAME] | [DATE]" at bounding box center [344, 545] width 120 height 13
click at [929, 66] on span "Filter Status" at bounding box center [957, 66] width 67 height 16
click at [910, 100] on input "scrollable content" at bounding box center [951, 101] width 164 height 30
click at [97, 91] on span "Patients" at bounding box center [114, 92] width 38 height 13
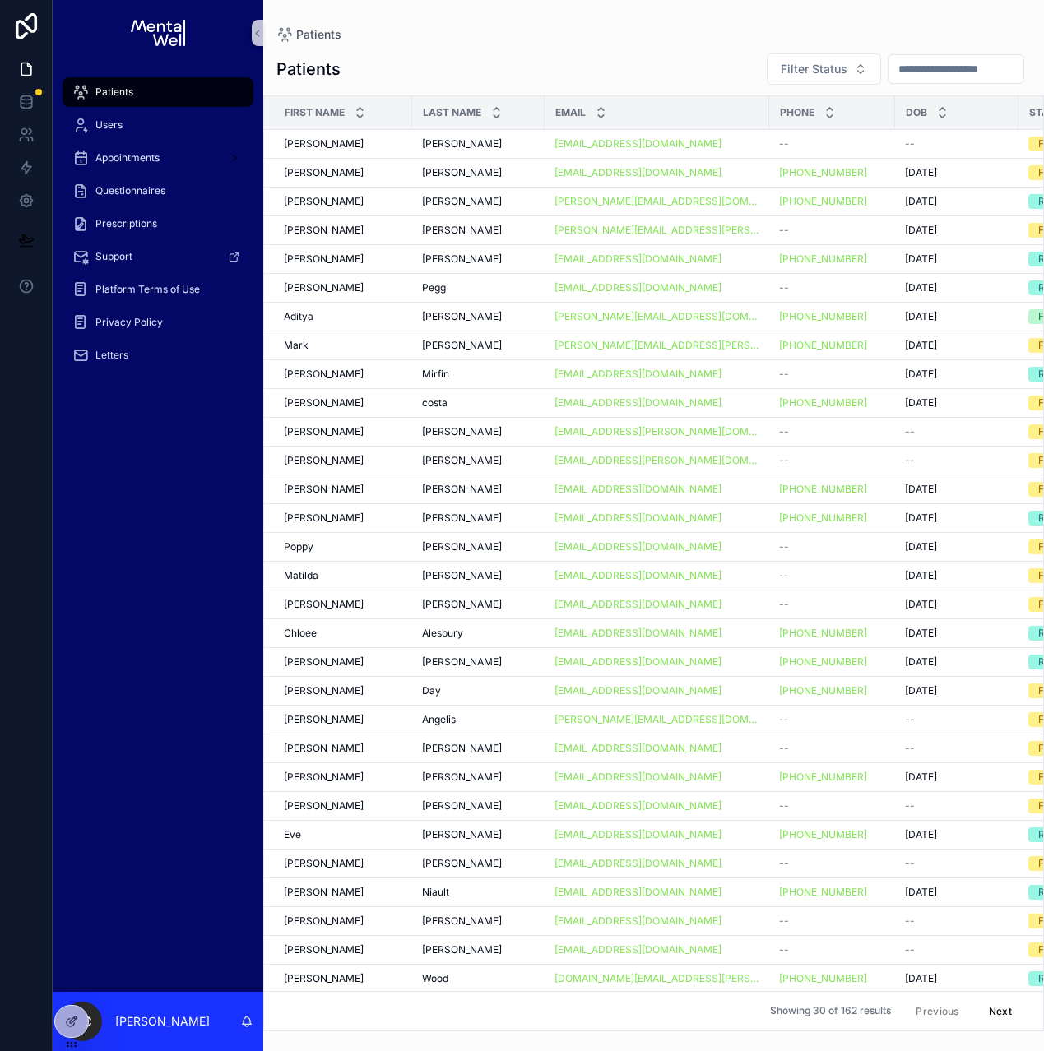
click at [895, 72] on input "scrollable content" at bounding box center [955, 69] width 135 height 23
type input "*****"
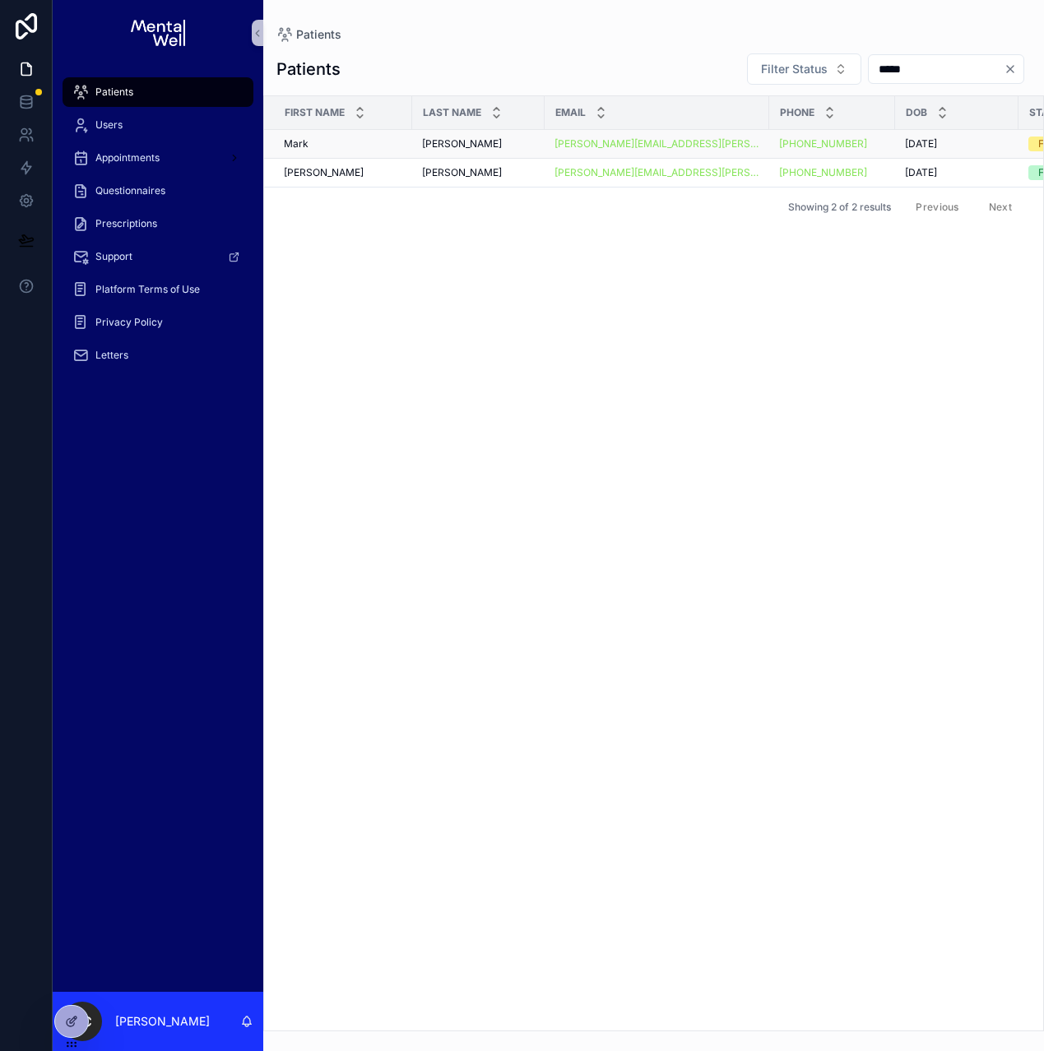
click at [479, 148] on span "[PERSON_NAME]" at bounding box center [462, 143] width 80 height 13
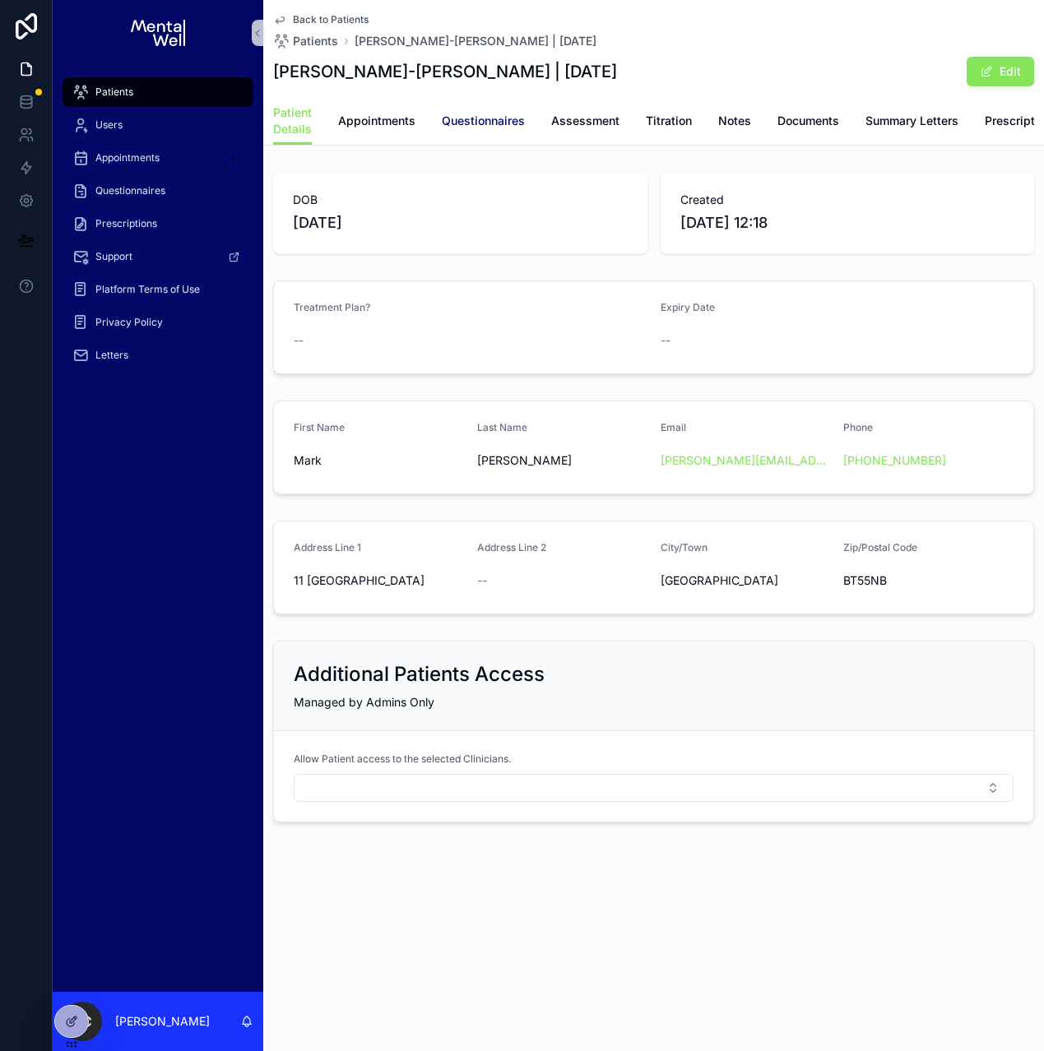
click at [484, 128] on span "Questionnaires" at bounding box center [483, 121] width 83 height 16
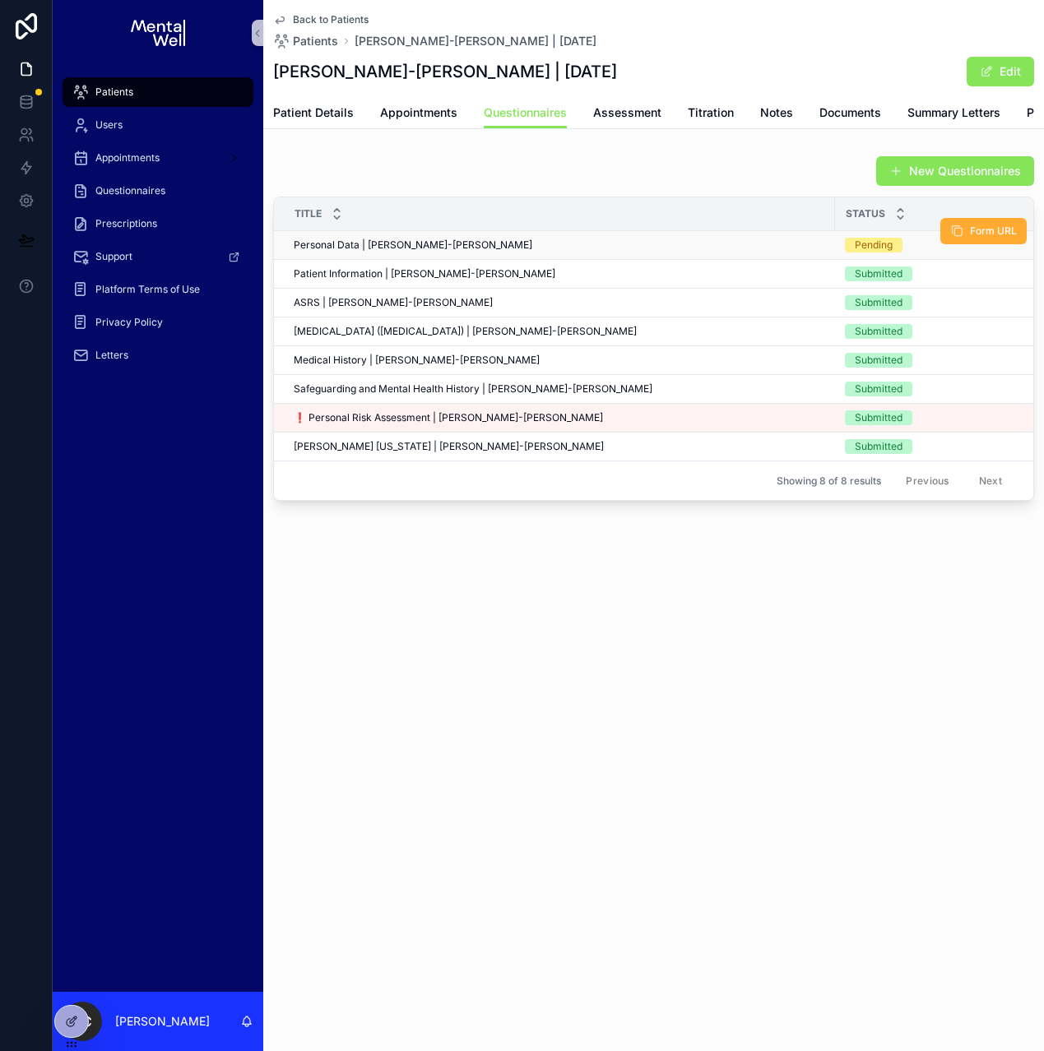
click at [415, 260] on td "Personal Data | [PERSON_NAME]-[PERSON_NAME] Personal Data | [PERSON_NAME]-[PERS…" at bounding box center [554, 245] width 561 height 29
click at [418, 252] on span "Personal Data | [PERSON_NAME]-[PERSON_NAME]" at bounding box center [413, 245] width 239 height 13
click at [337, 106] on span "Patient Details" at bounding box center [313, 112] width 81 height 16
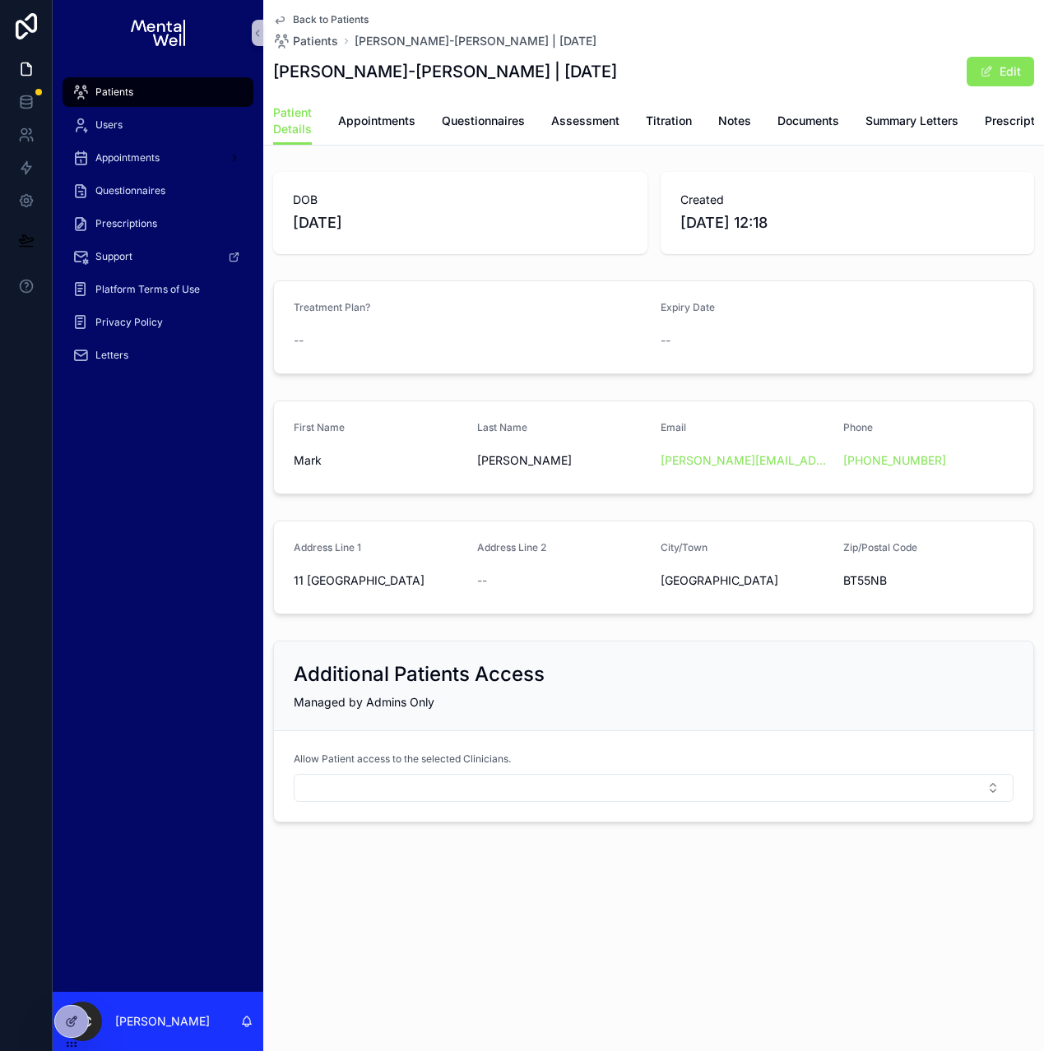
click at [171, 99] on div "Patients" at bounding box center [157, 92] width 171 height 26
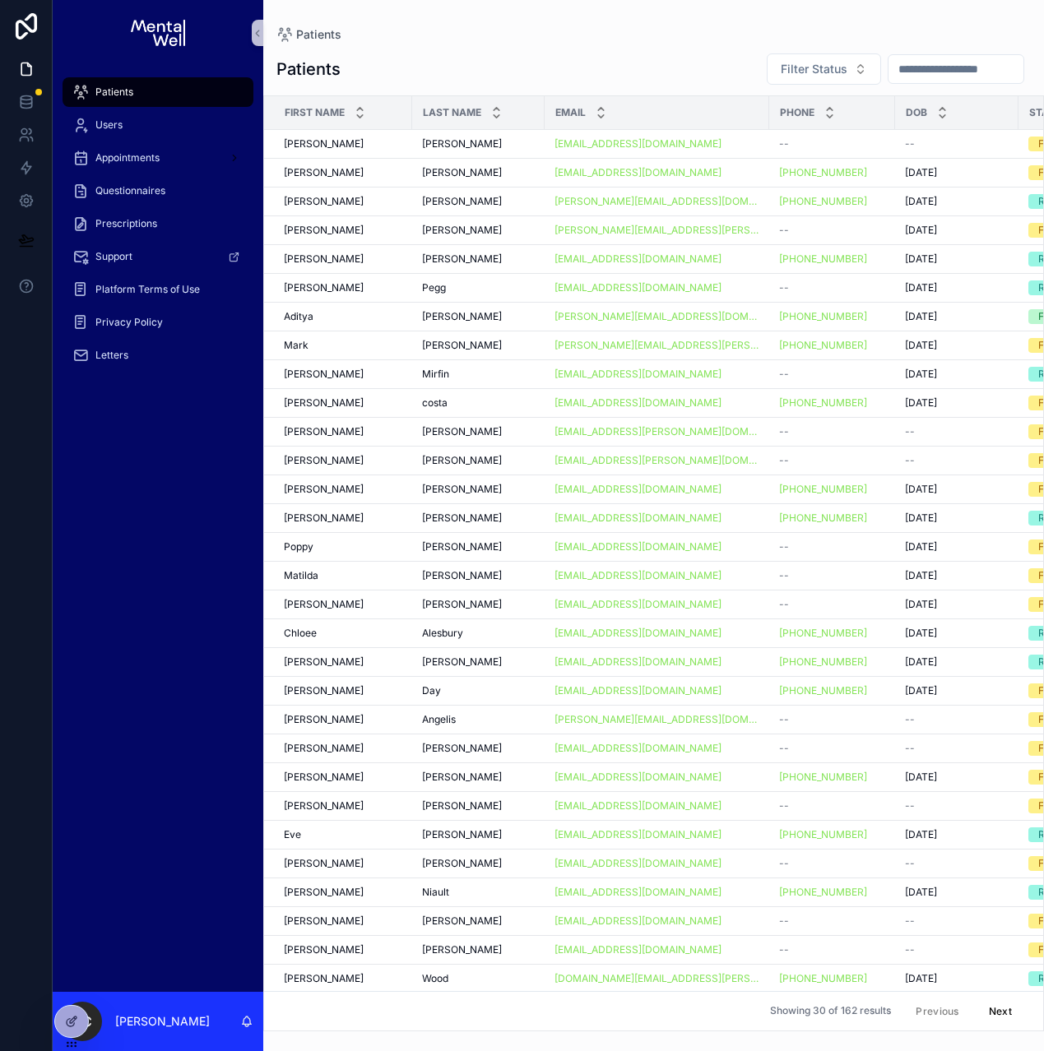
click at [918, 67] on input "scrollable content" at bounding box center [955, 69] width 135 height 23
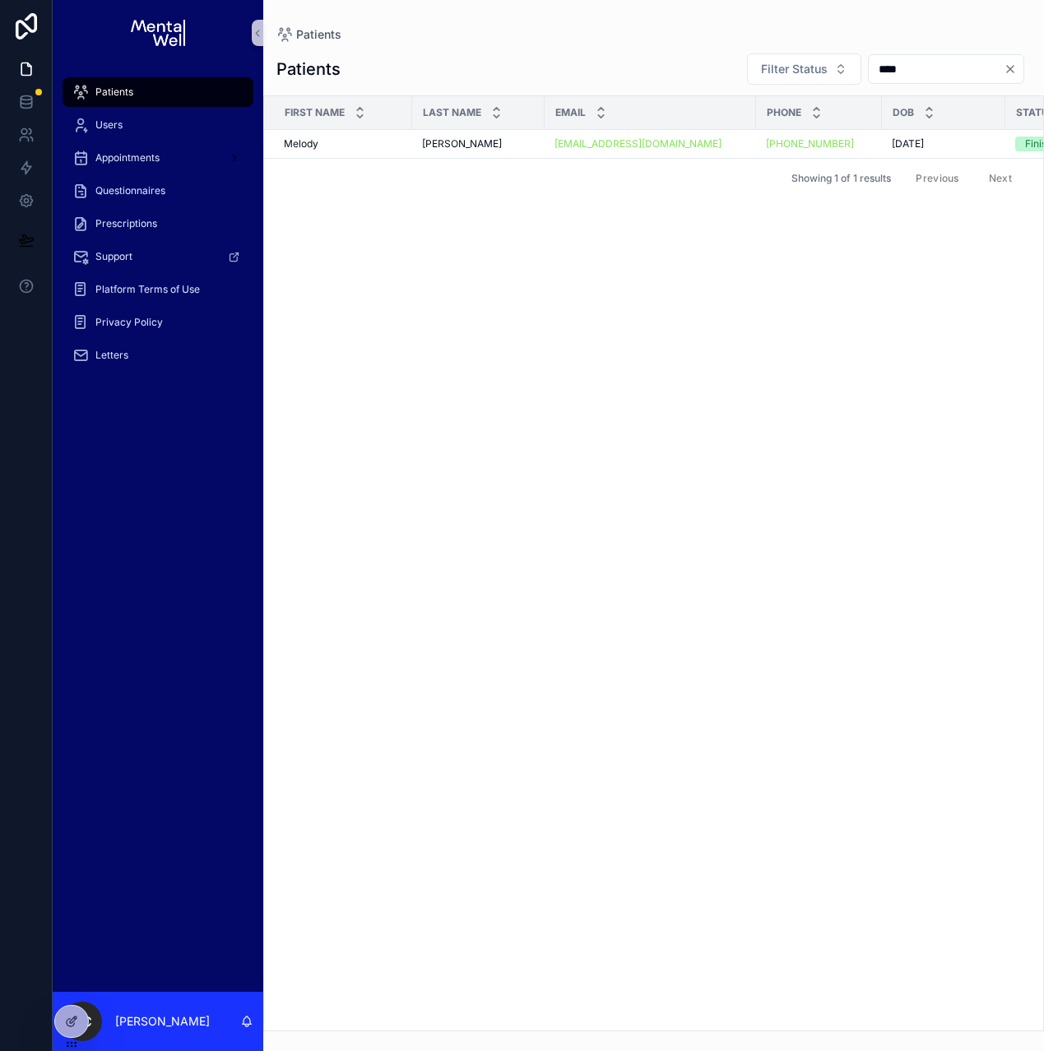
type input "****"
click at [1011, 70] on icon "Clear" at bounding box center [1010, 69] width 7 height 7
